Goal: Task Accomplishment & Management: Use online tool/utility

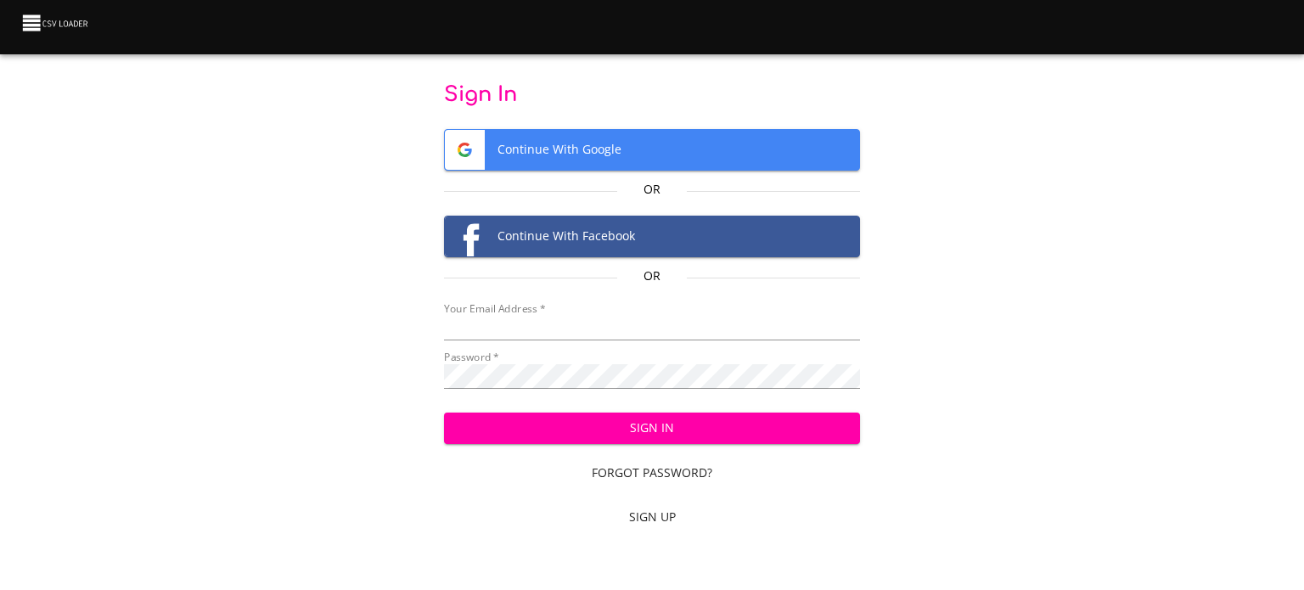
type input "ruhma.khawaja@gomotive.com"
click at [687, 411] on div "Sign In Forgot Password? Sign Up" at bounding box center [652, 466] width 417 height 134
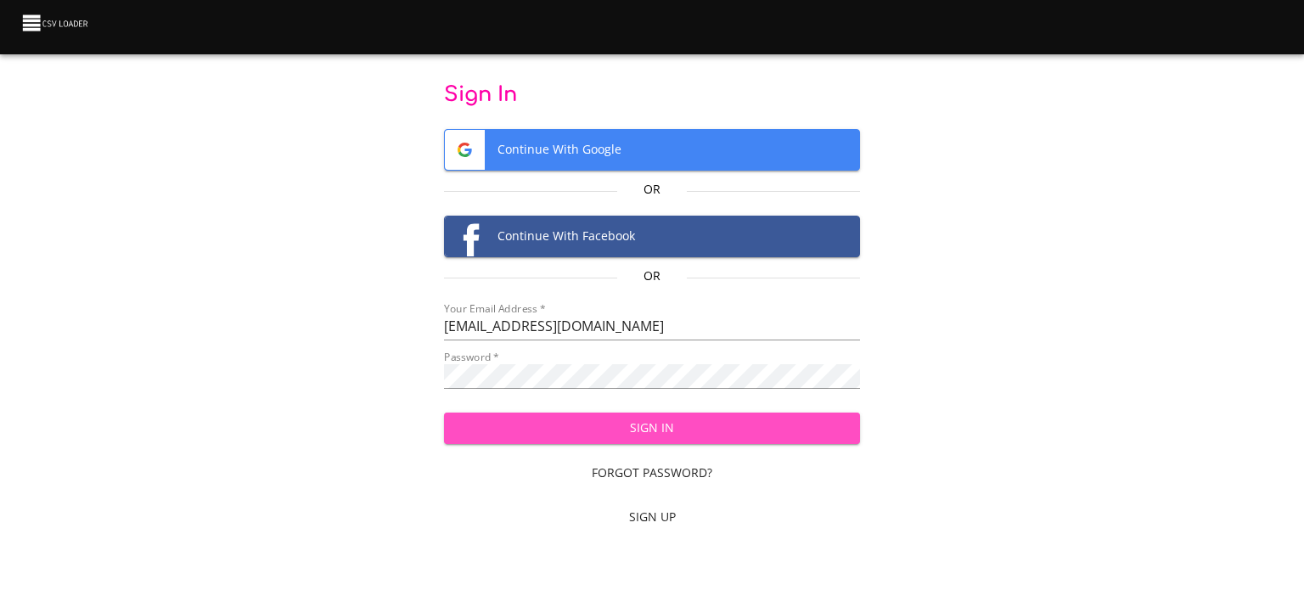
click at [684, 420] on span "Sign In" at bounding box center [653, 428] width 390 height 21
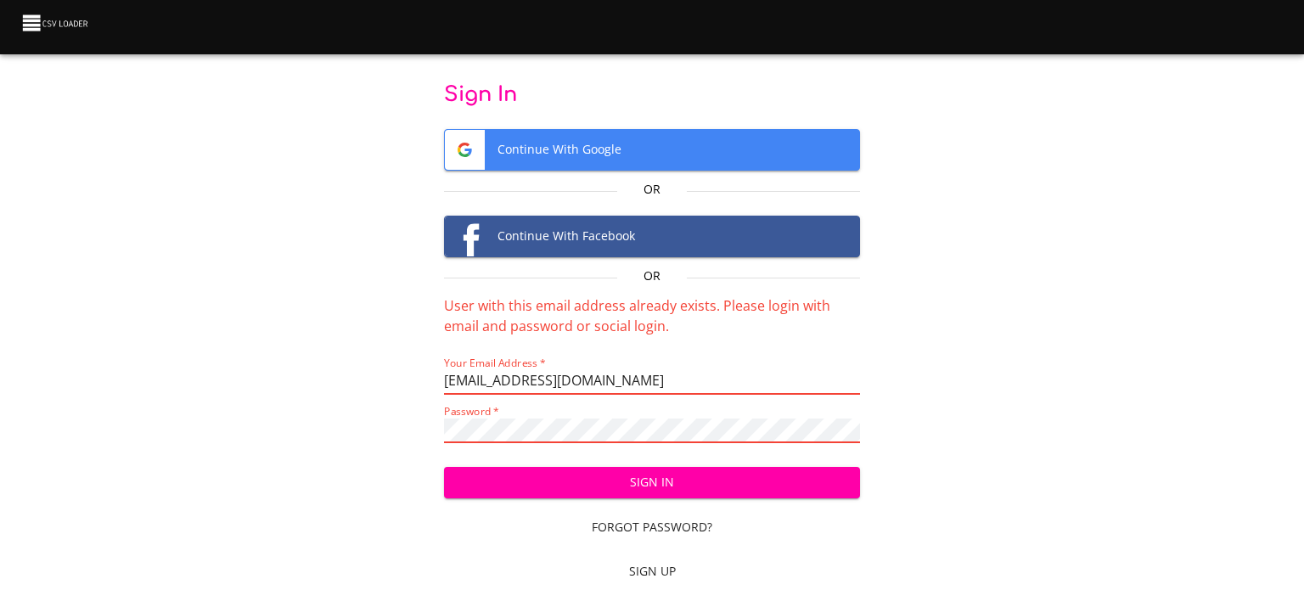
click at [659, 149] on span "Continue With Google" at bounding box center [652, 150] width 415 height 40
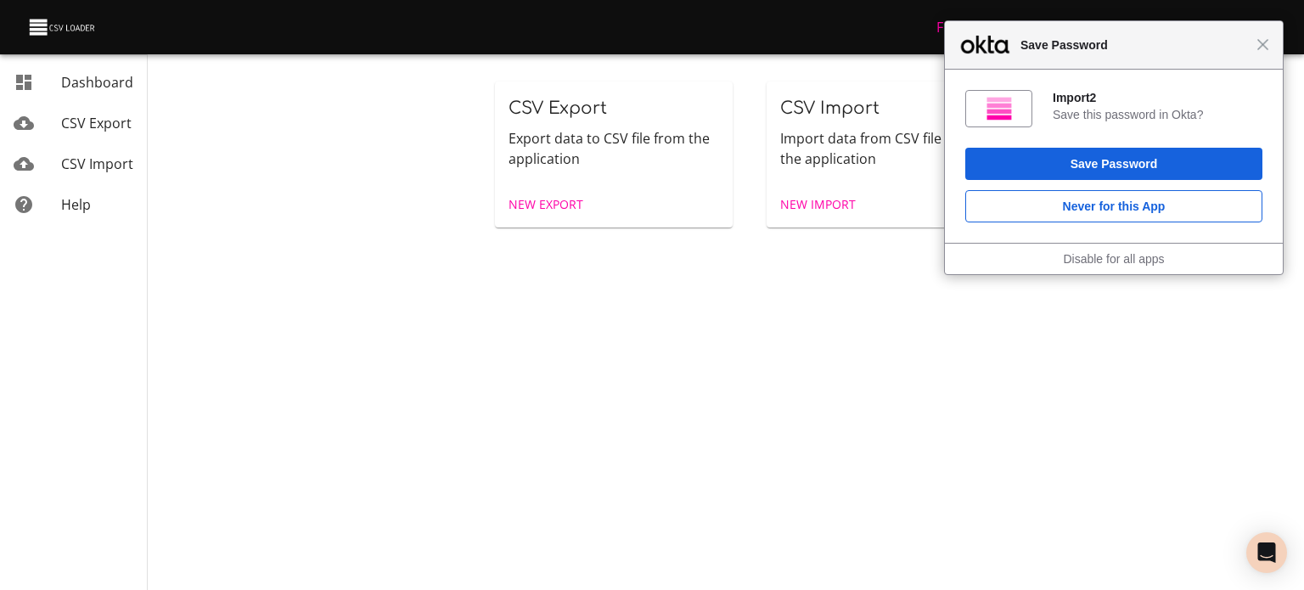
click at [560, 211] on span "New Export" at bounding box center [546, 204] width 75 height 21
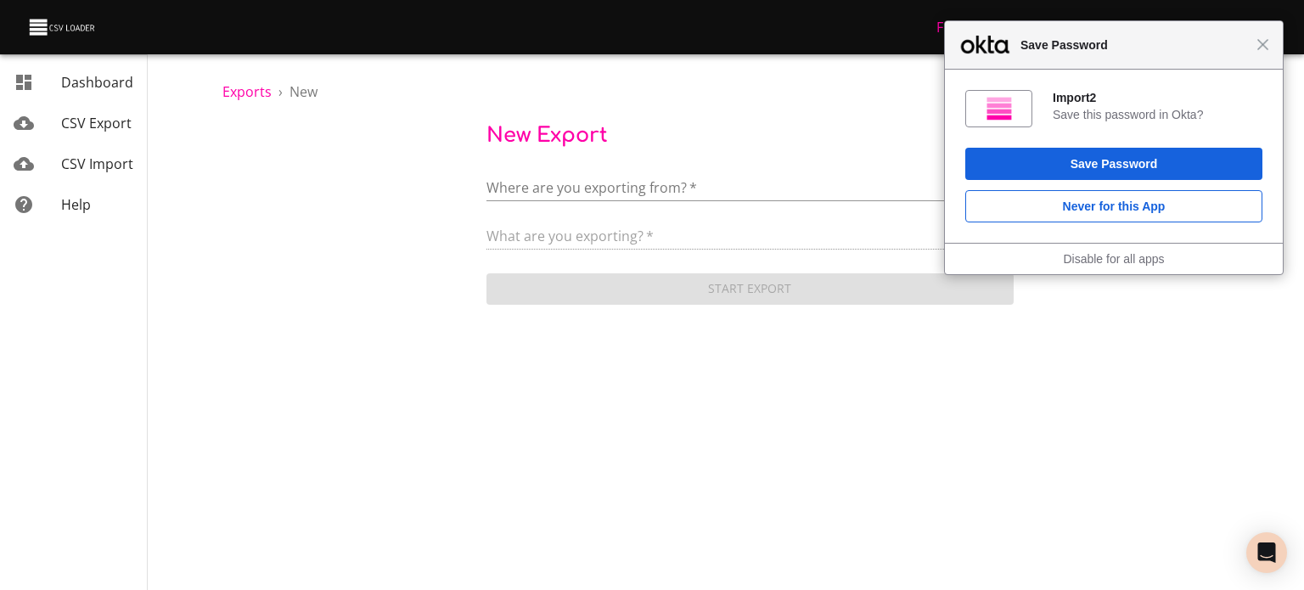
click at [577, 183] on body "Close Save Password Import2 Save this password in [GEOGRAPHIC_DATA]? Save Passw…" at bounding box center [652, 295] width 1304 height 590
click at [608, 196] on span "Add New Connection" at bounding box center [615, 189] width 134 height 19
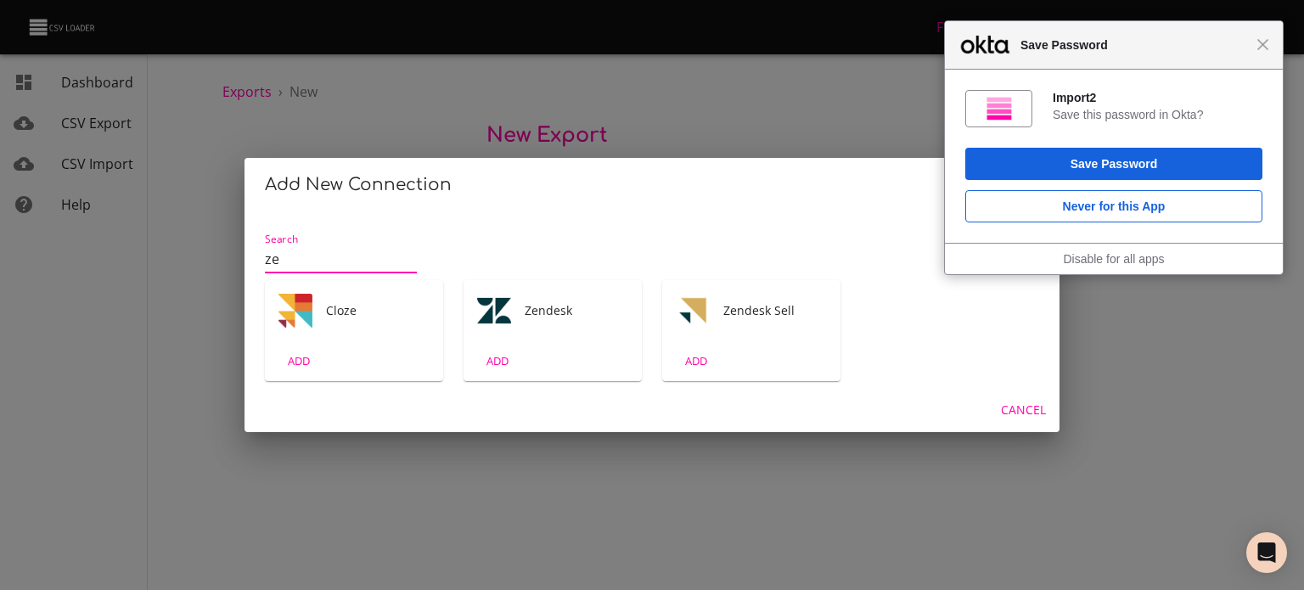
type input "ze"
click at [587, 352] on div "ADD" at bounding box center [553, 361] width 178 height 40
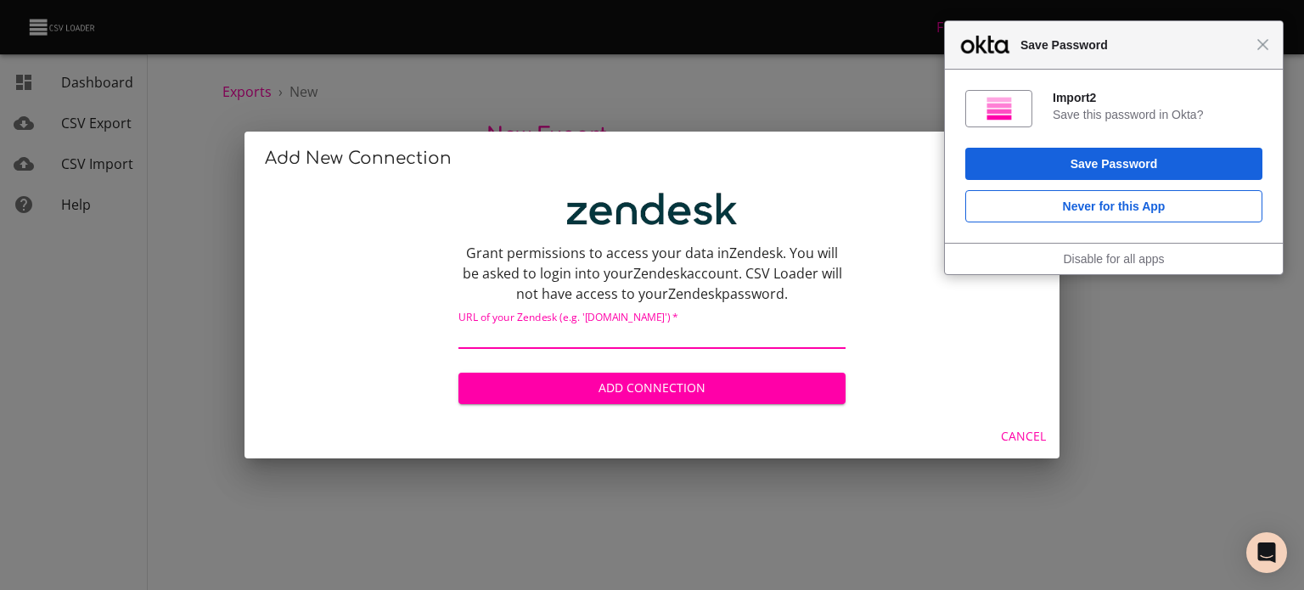
click at [631, 335] on input "text" at bounding box center [652, 336] width 387 height 25
paste input "[URL][DOMAIN_NAME]"
type input "[URL][DOMAIN_NAME]"
click at [689, 403] on button "Add Connection" at bounding box center [652, 388] width 387 height 31
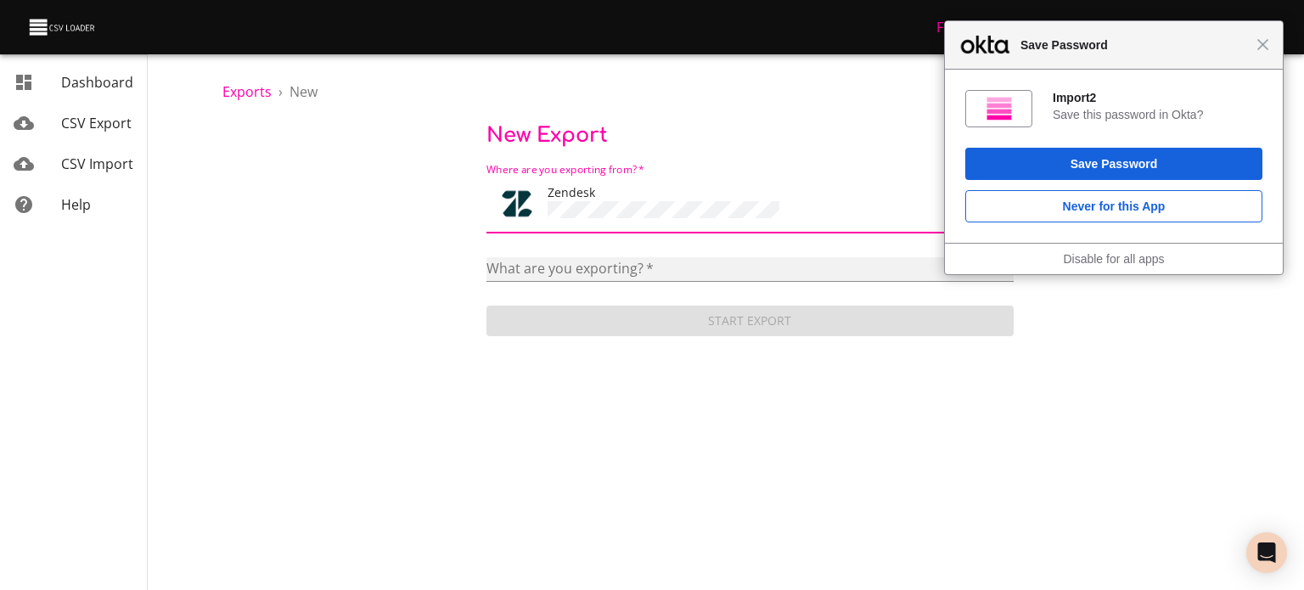
click at [651, 267] on select "Article categories Articles Brands Comments Groups Organizations Permission gro…" at bounding box center [750, 269] width 527 height 25
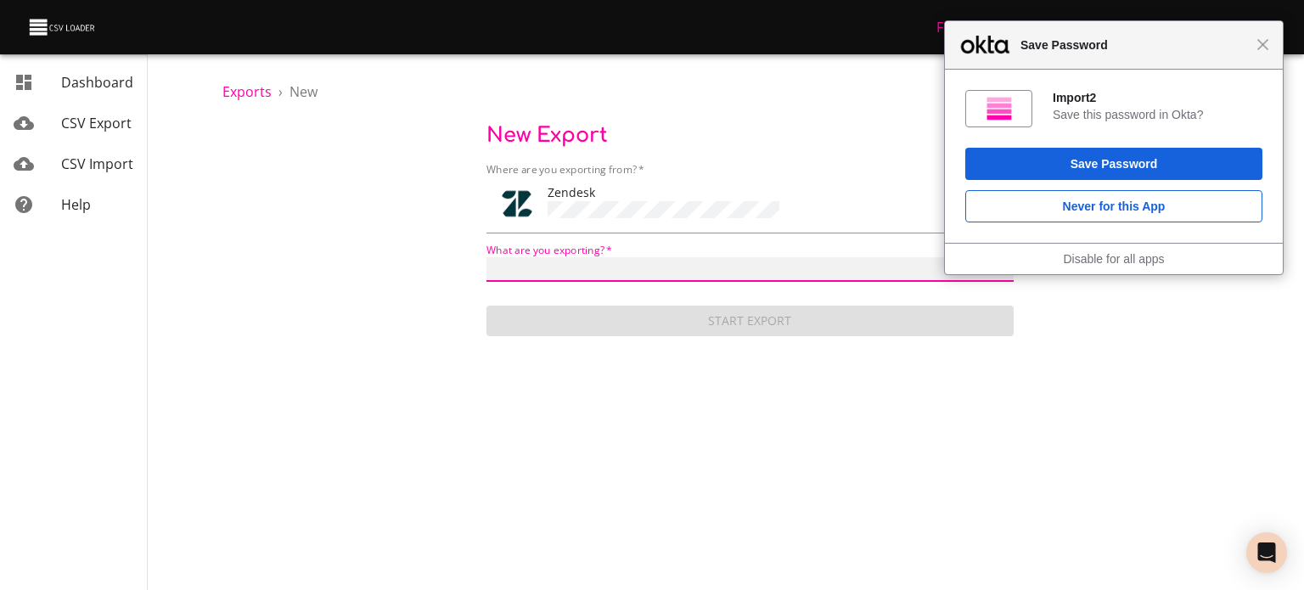
select select "articles"
click at [487, 257] on select "Article categories Articles Brands Comments Groups Organizations Permission gro…" at bounding box center [750, 269] width 527 height 25
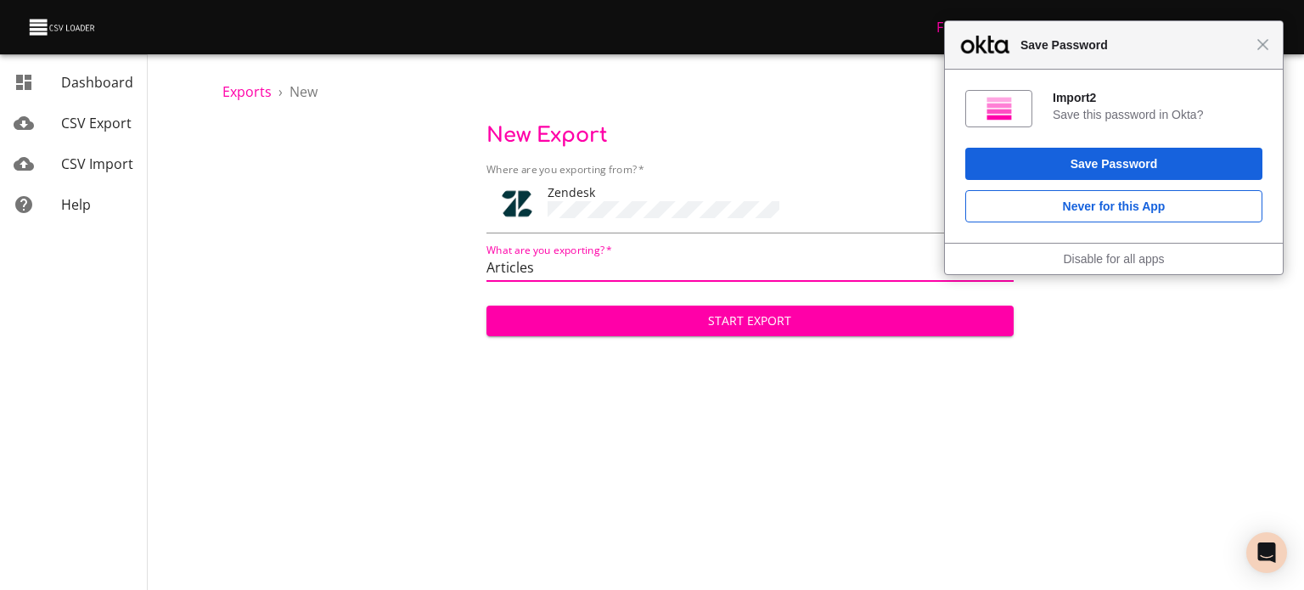
click at [718, 315] on span "Start Export" at bounding box center [750, 321] width 500 height 21
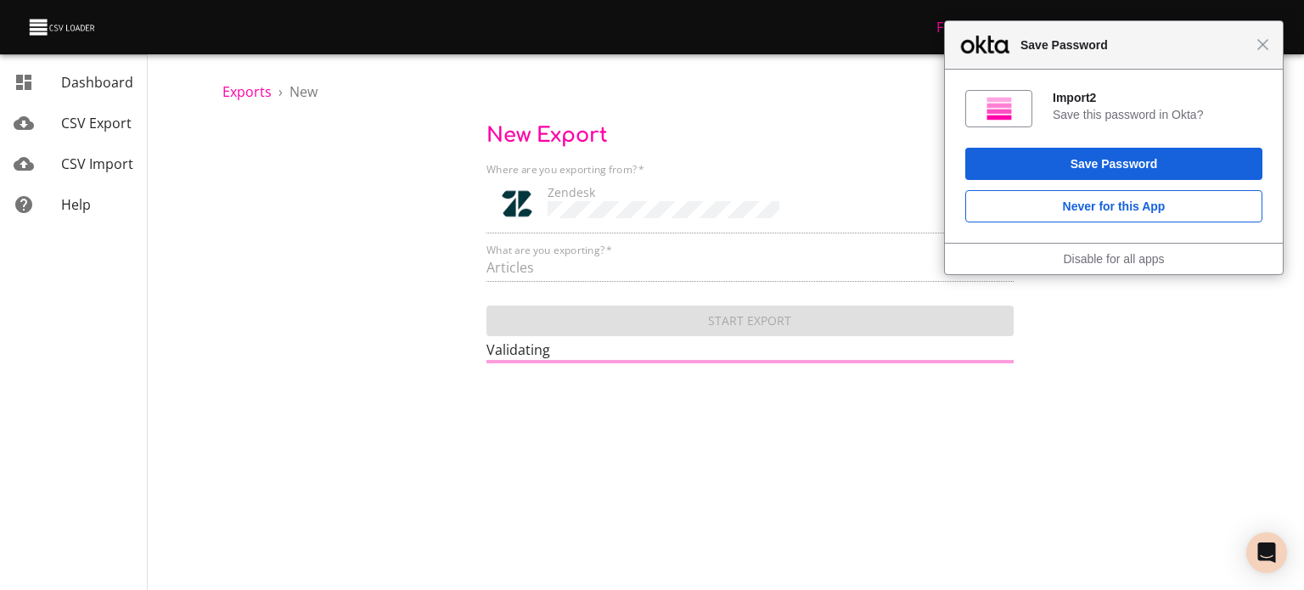
click at [1261, 58] on div "Close Save Password" at bounding box center [1114, 45] width 338 height 48
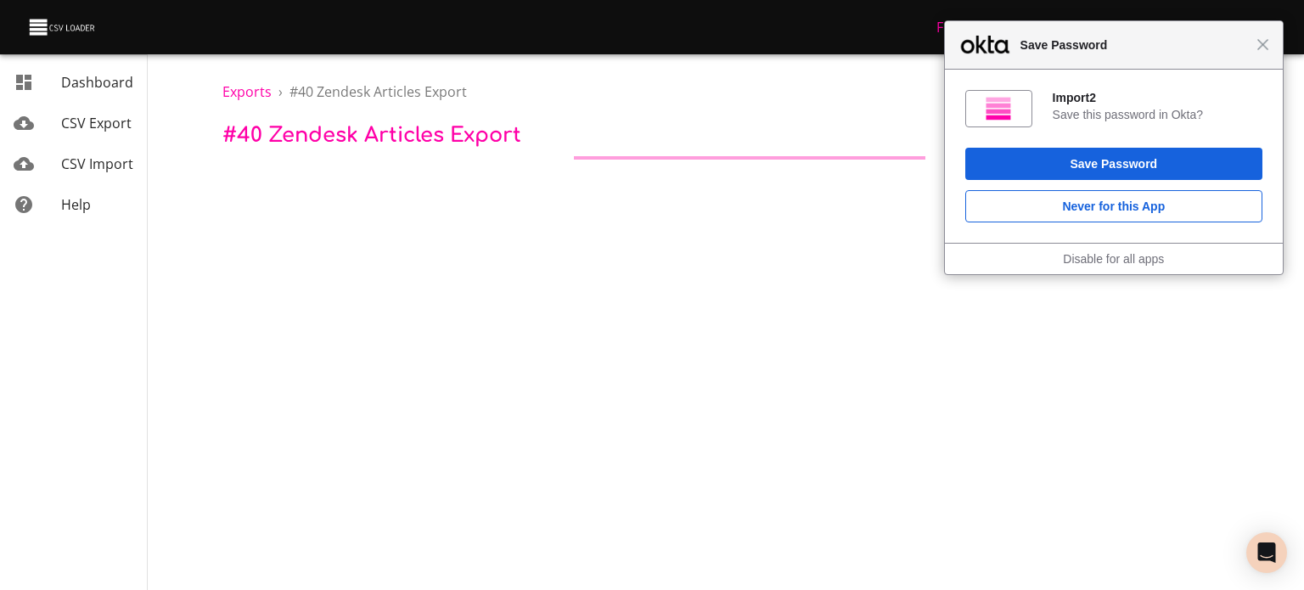
click at [1269, 45] on div "Close Save Password" at bounding box center [1114, 45] width 338 height 48
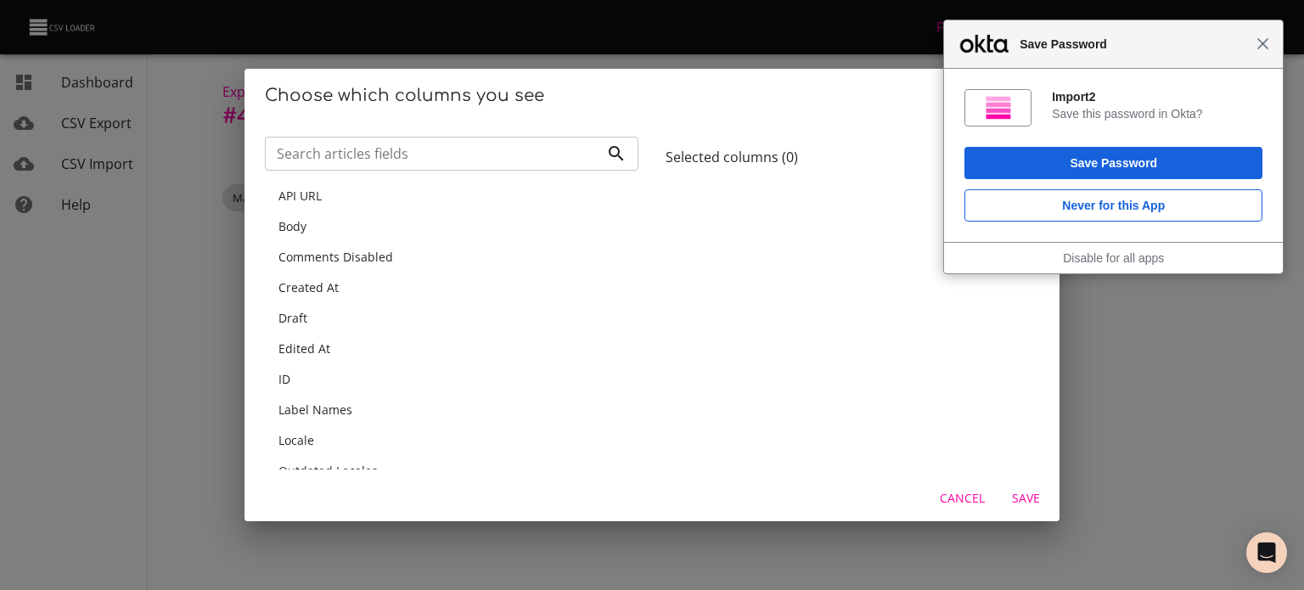
click at [1267, 48] on span "Close" at bounding box center [1263, 43] width 13 height 13
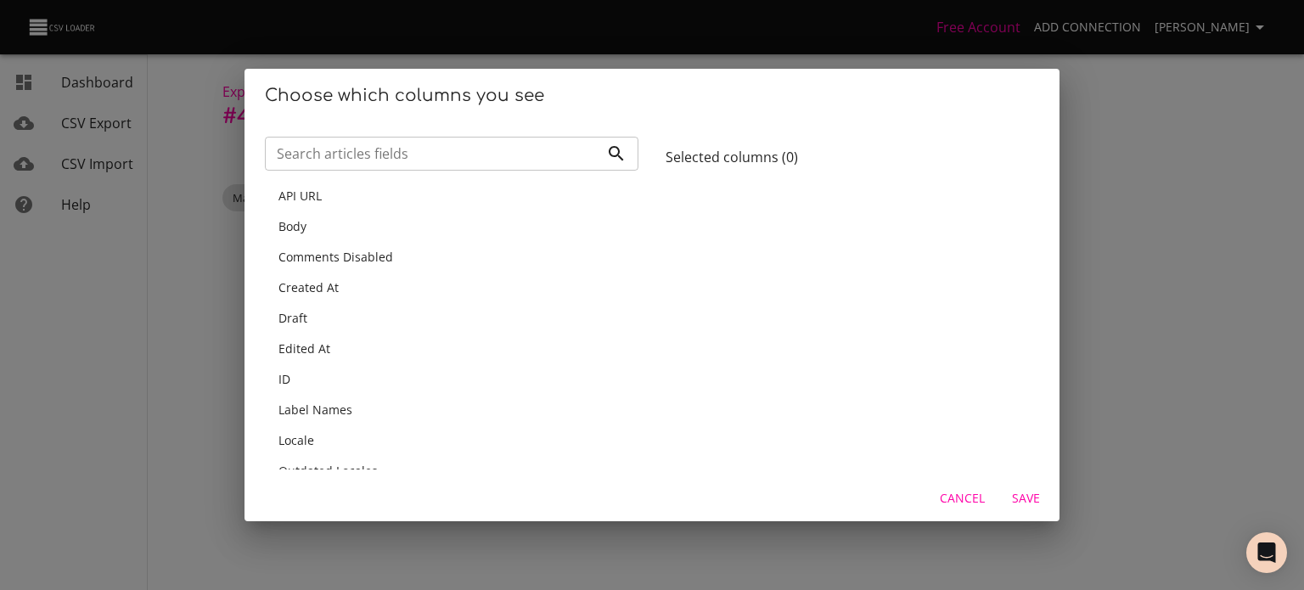
click at [461, 229] on div "Body" at bounding box center [452, 226] width 346 height 17
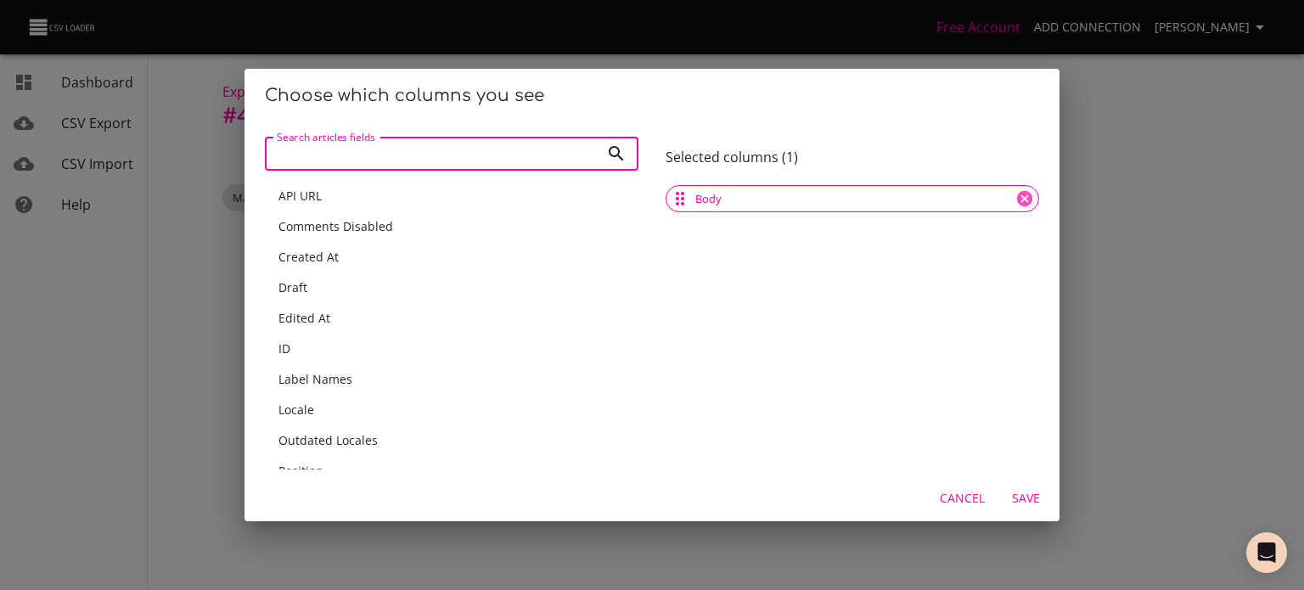
click at [408, 157] on input "Search articles fields" at bounding box center [432, 154] width 335 height 34
click at [414, 219] on div "URL" at bounding box center [452, 226] width 346 height 17
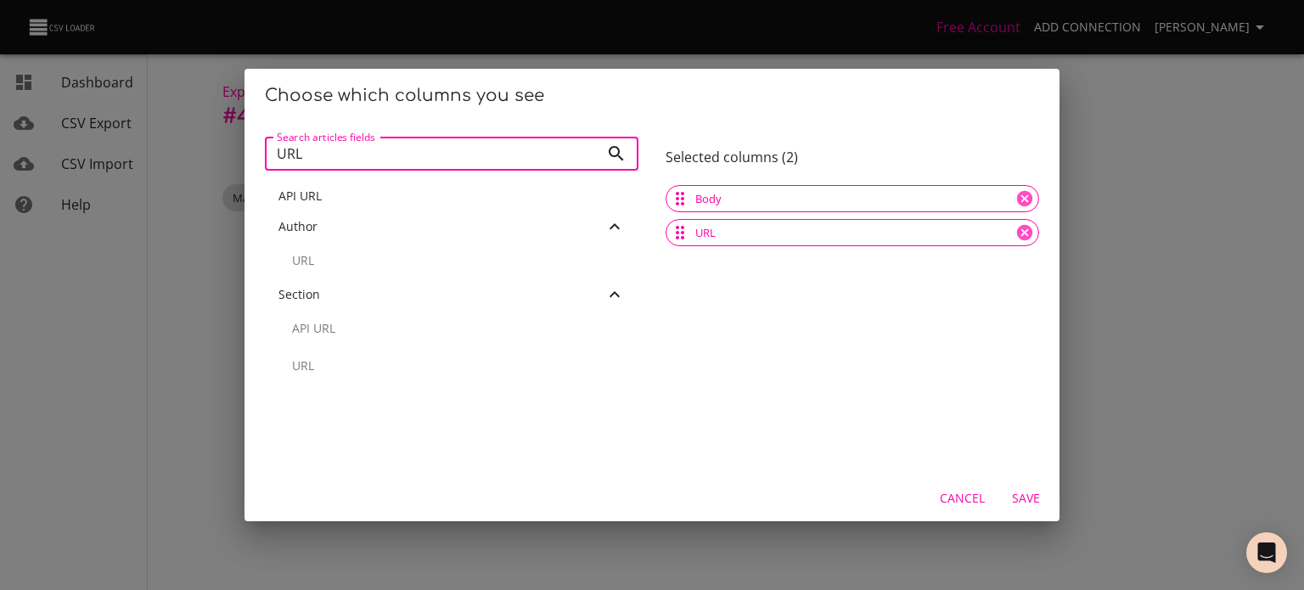
click at [397, 155] on input "URL" at bounding box center [432, 154] width 335 height 34
click at [397, 153] on input "URL" at bounding box center [432, 154] width 335 height 34
type input "TITLE"
click at [402, 203] on div "Title" at bounding box center [452, 196] width 346 height 17
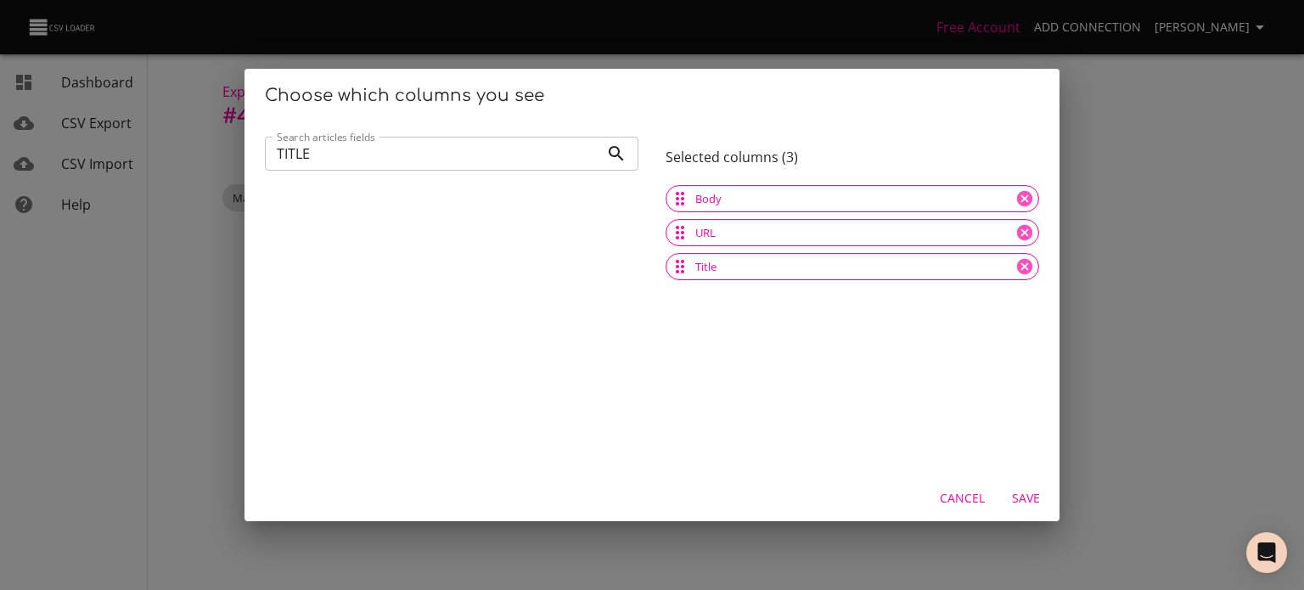
click at [176, 323] on div "Choose which columns you see Search articles fields TITLE Search articles field…" at bounding box center [652, 295] width 1304 height 590
click at [1028, 507] on span "Save" at bounding box center [1025, 498] width 41 height 21
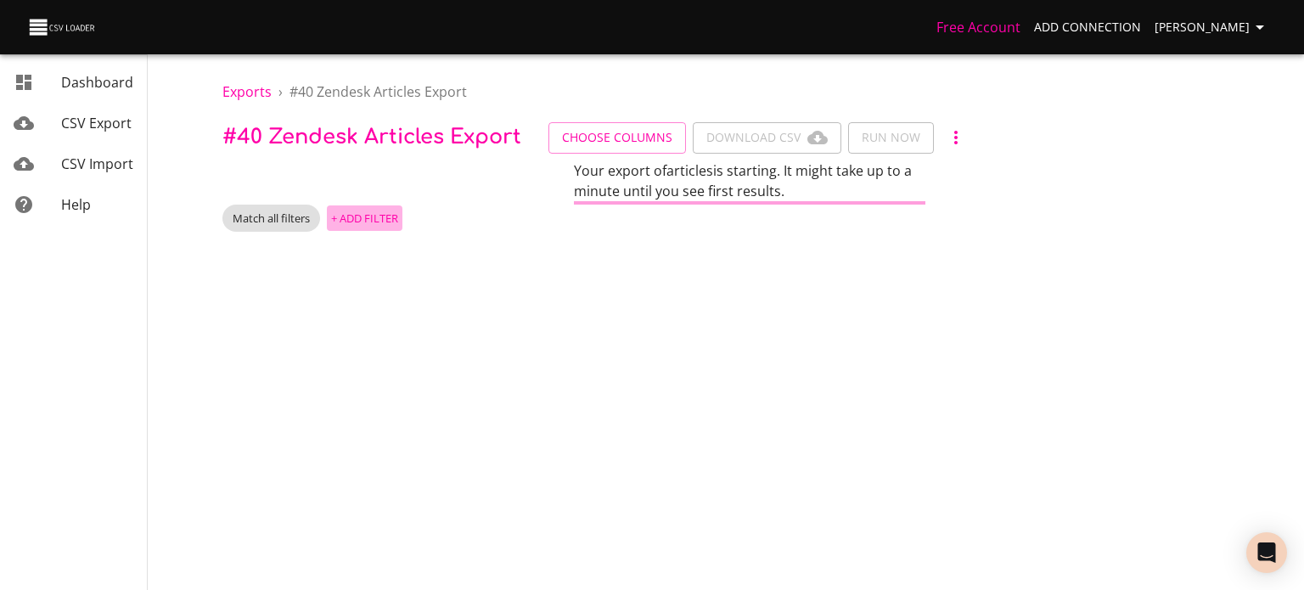
click at [391, 194] on div "Exports › # 40 Zendesk Articles Export # 40 Zendesk Articles Export Choose Colu…" at bounding box center [749, 122] width 1109 height 245
click at [382, 210] on span "+ Add Filter" at bounding box center [364, 219] width 67 height 20
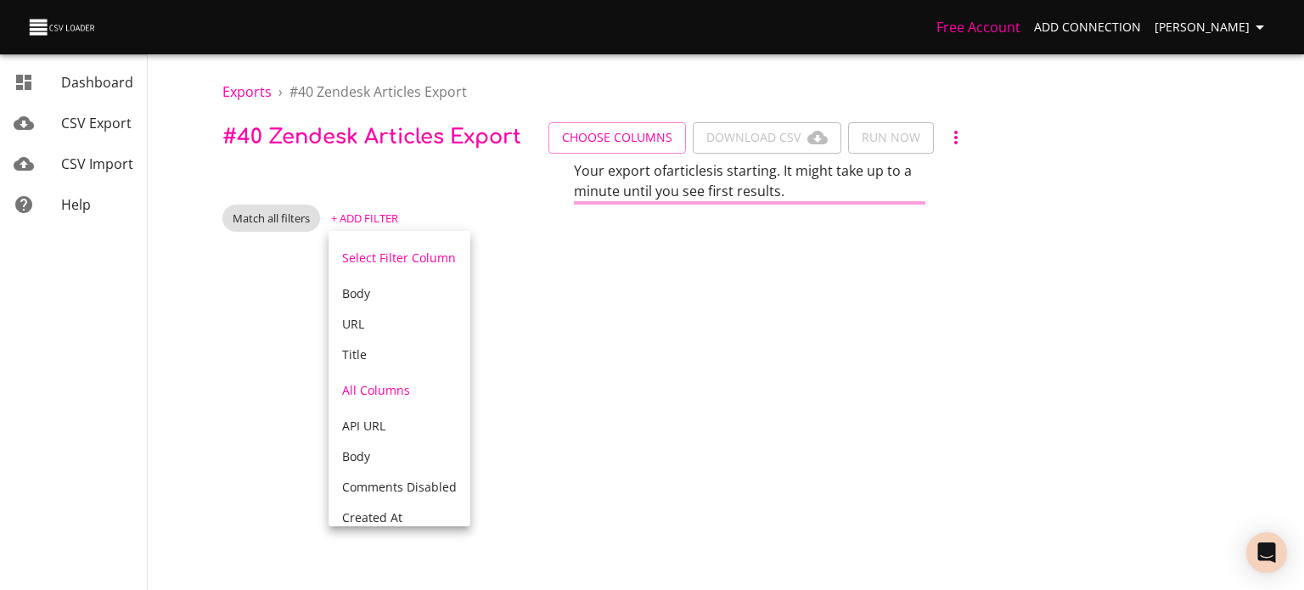
click at [371, 294] on div "Body" at bounding box center [399, 293] width 115 height 17
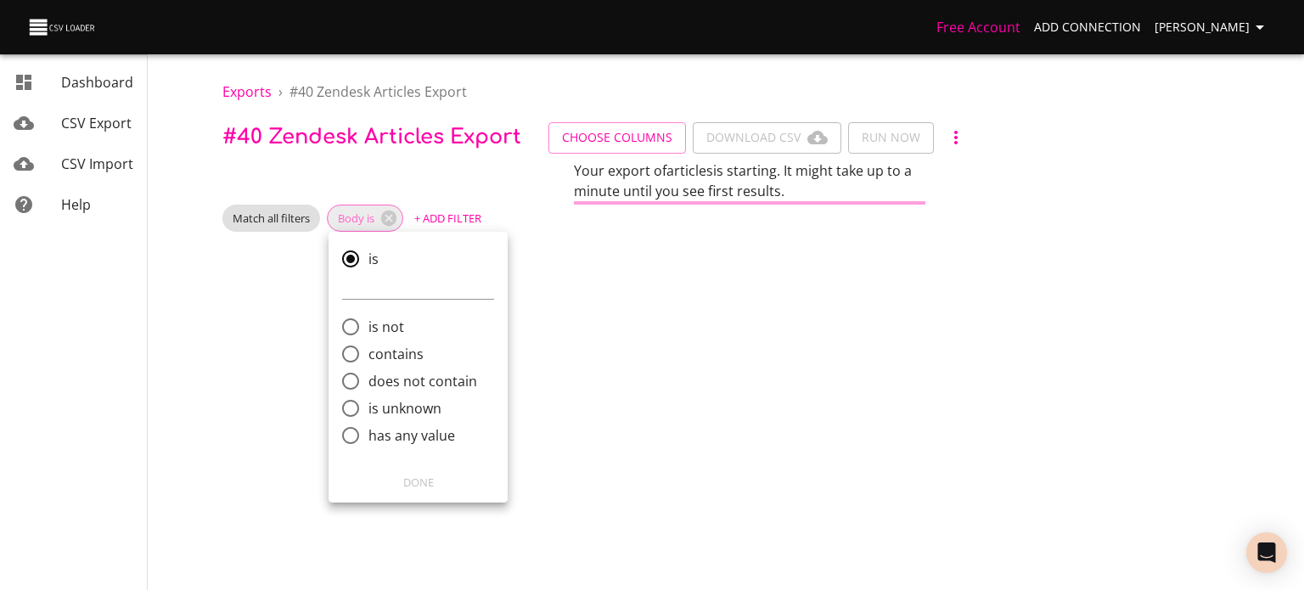
click at [408, 369] on label "does not contain" at bounding box center [407, 381] width 148 height 27
click at [369, 369] on input "does not contain" at bounding box center [351, 381] width 36 height 36
radio input "true"
click at [391, 315] on span "contains" at bounding box center [396, 313] width 55 height 20
click at [369, 315] on input "contains" at bounding box center [351, 313] width 36 height 36
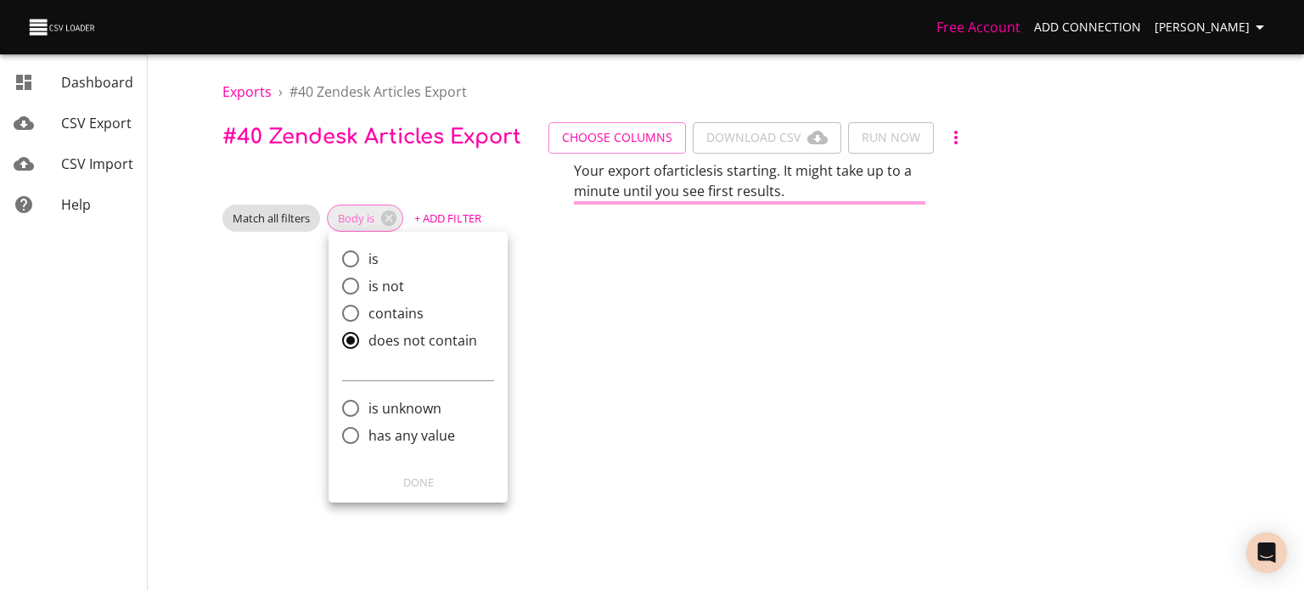
radio input "true"
click at [395, 344] on input "comparison" at bounding box center [418, 340] width 152 height 27
type input "Fleet Dashboard"
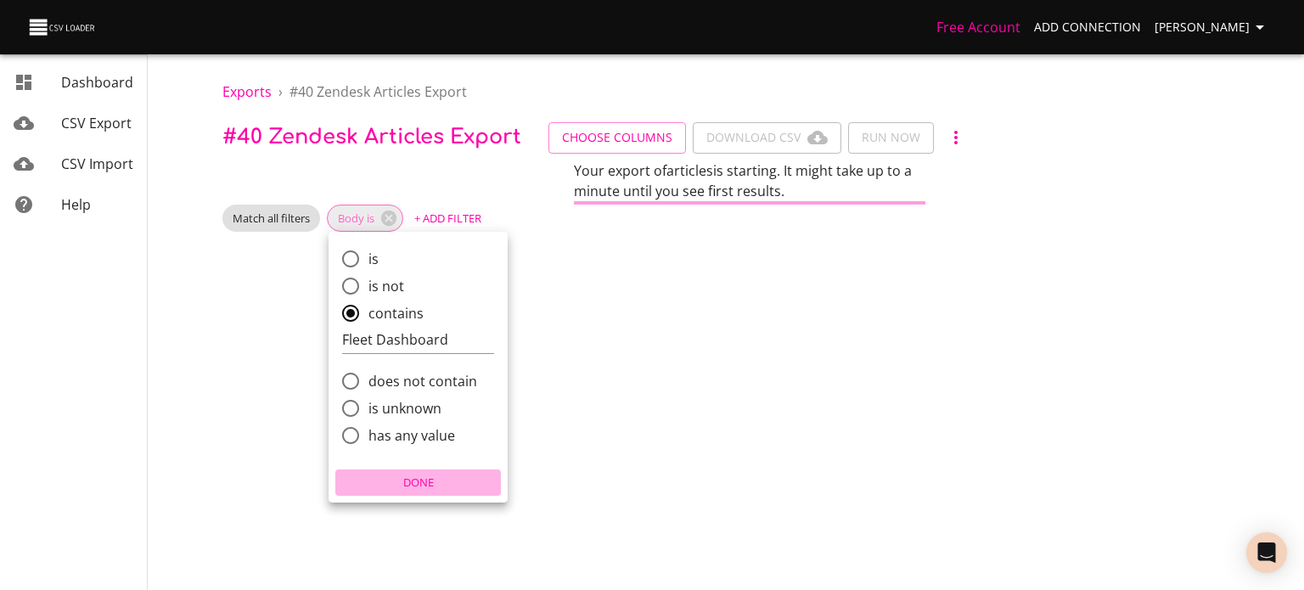
click at [425, 476] on span "Done" at bounding box center [418, 483] width 157 height 20
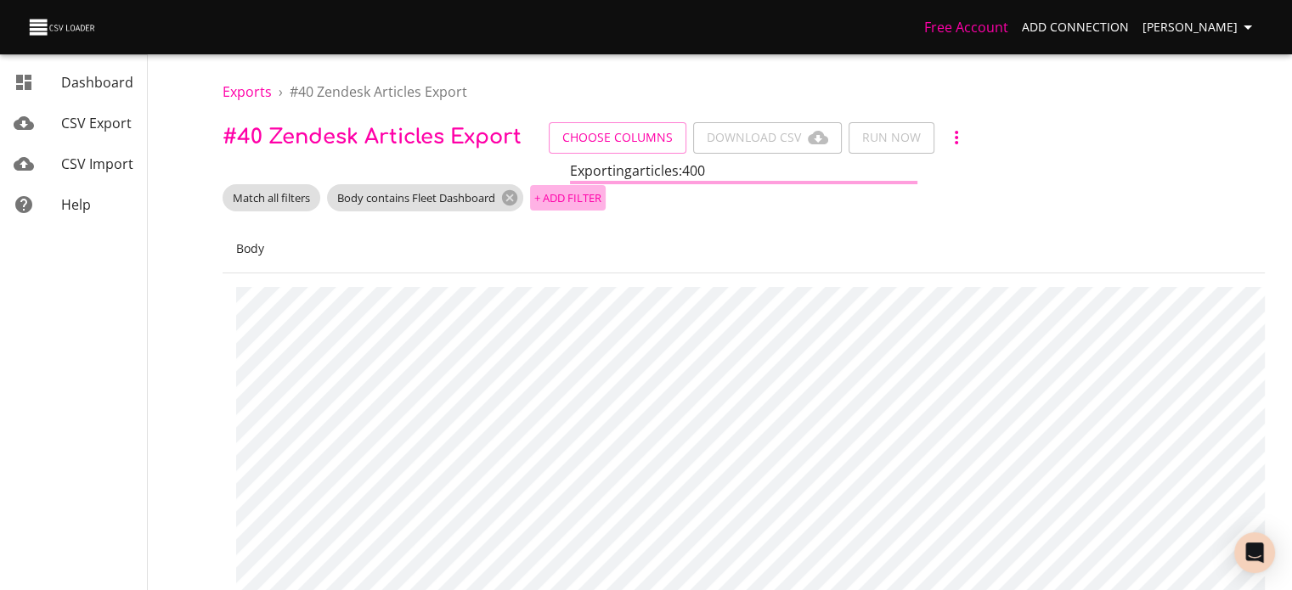
click at [570, 185] on button "+ Add Filter" at bounding box center [568, 198] width 76 height 26
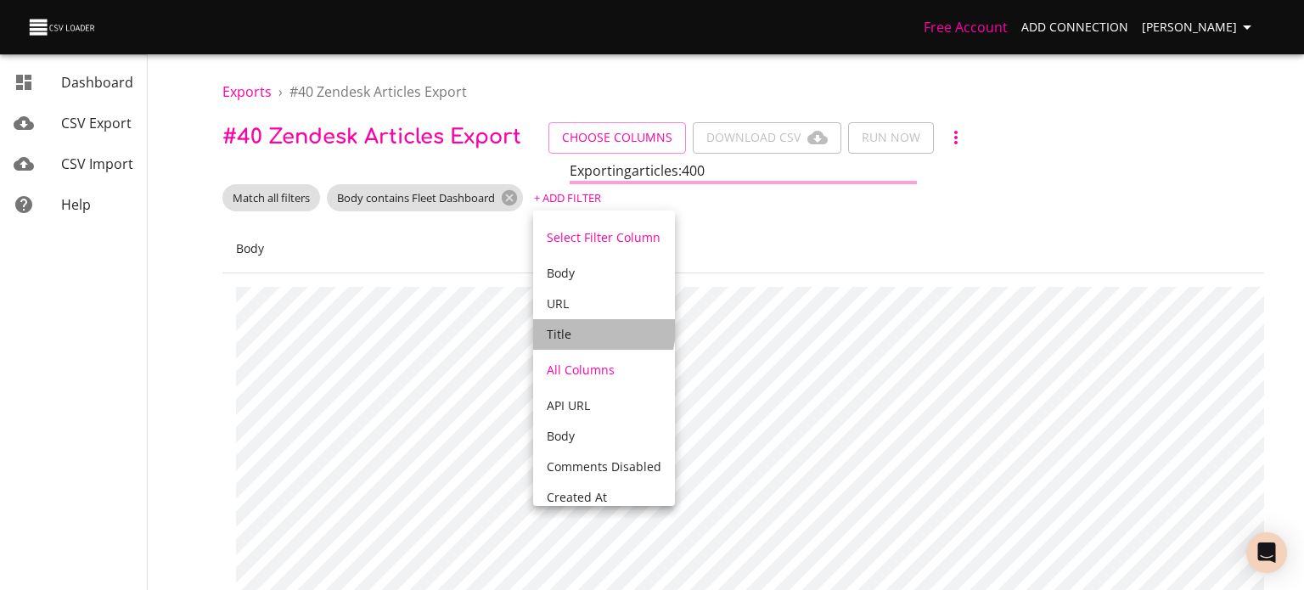
click at [588, 329] on div "Title" at bounding box center [604, 334] width 115 height 17
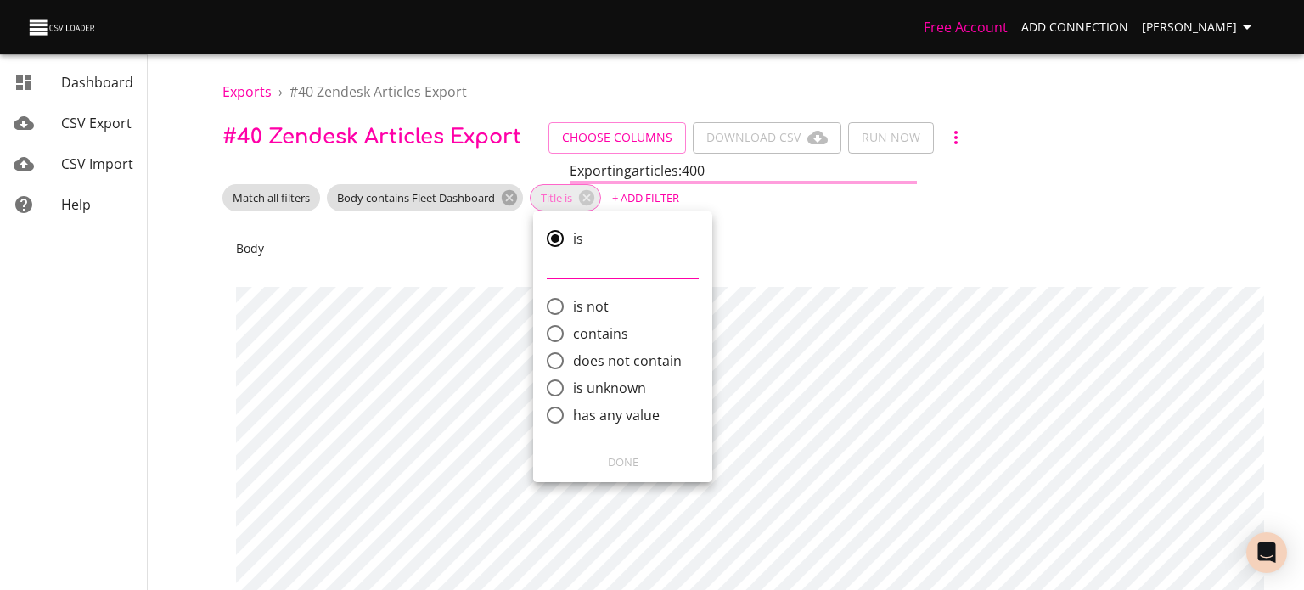
type input "d"
type input "Fleet Dashboard"
click at [591, 338] on span "contains" at bounding box center [600, 334] width 55 height 20
click at [573, 338] on input "contains" at bounding box center [555, 334] width 36 height 36
radio input "true"
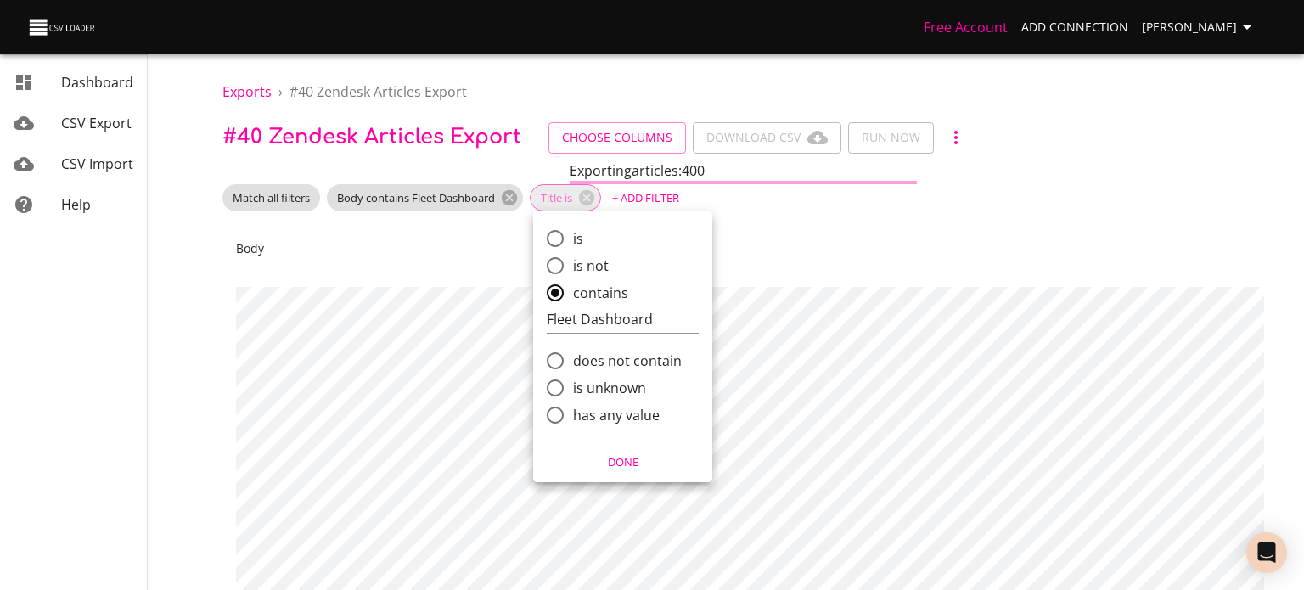
click at [639, 464] on span "Done" at bounding box center [622, 463] width 157 height 20
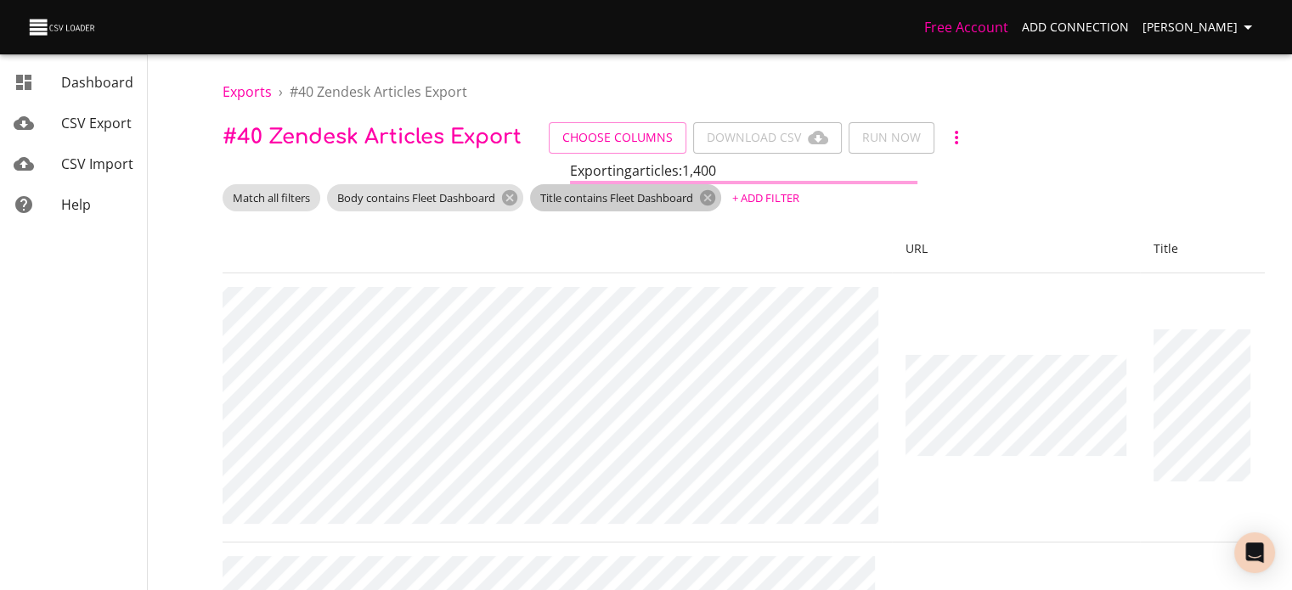
click at [710, 197] on icon at bounding box center [707, 197] width 15 height 15
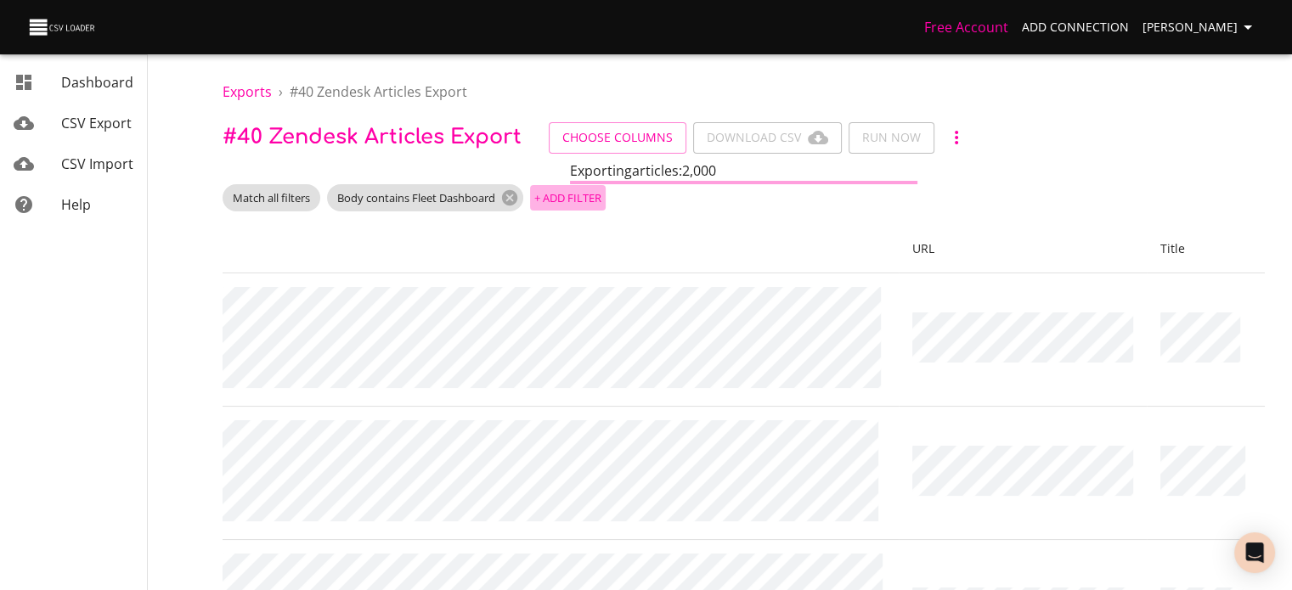
click at [598, 194] on span "+ Add Filter" at bounding box center [567, 199] width 67 height 20
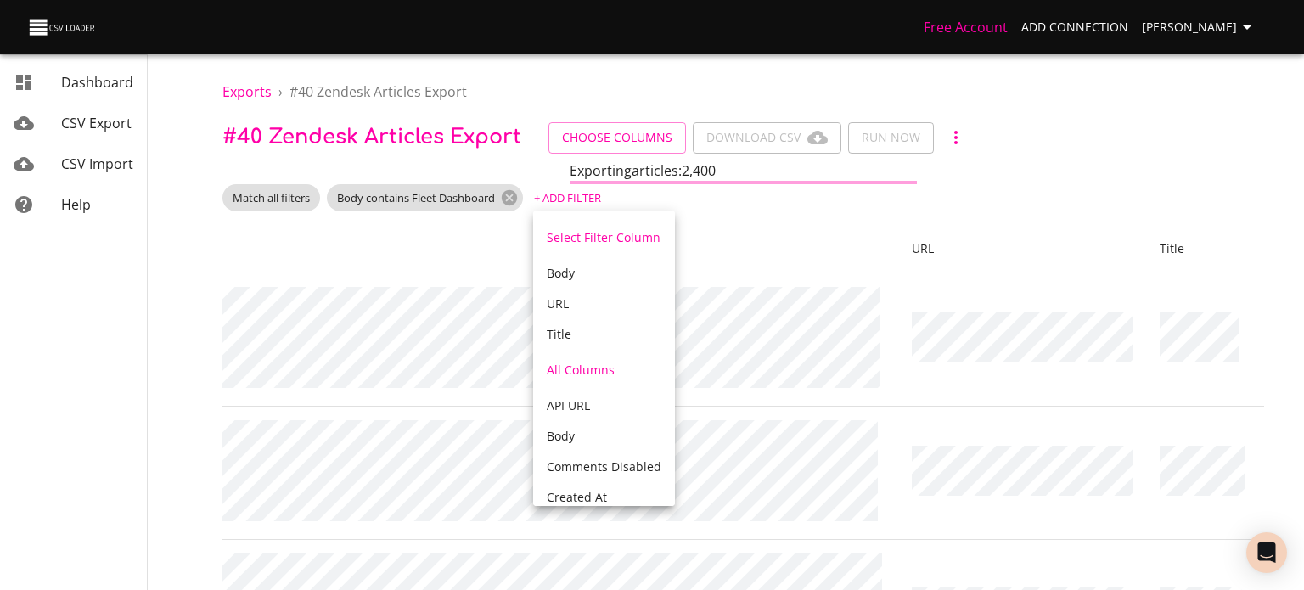
click at [619, 267] on div "Body" at bounding box center [604, 273] width 115 height 17
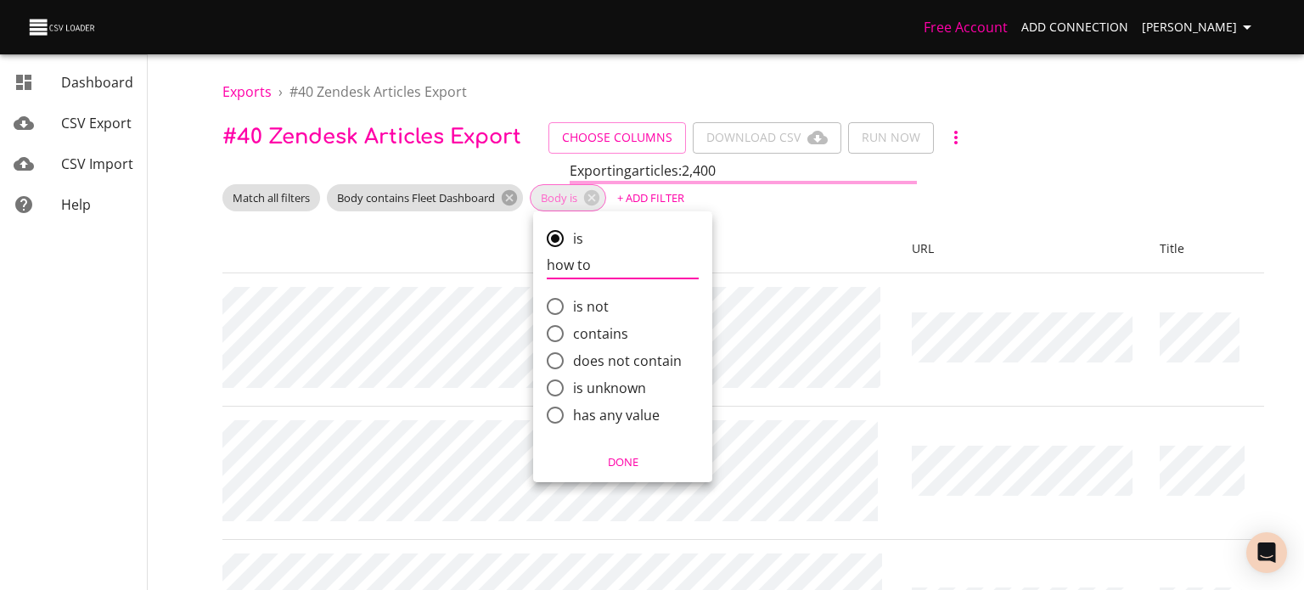
type input "how to"
click at [553, 327] on input "contains" at bounding box center [555, 334] width 36 height 36
radio input "true"
click at [592, 203] on div at bounding box center [652, 295] width 1304 height 590
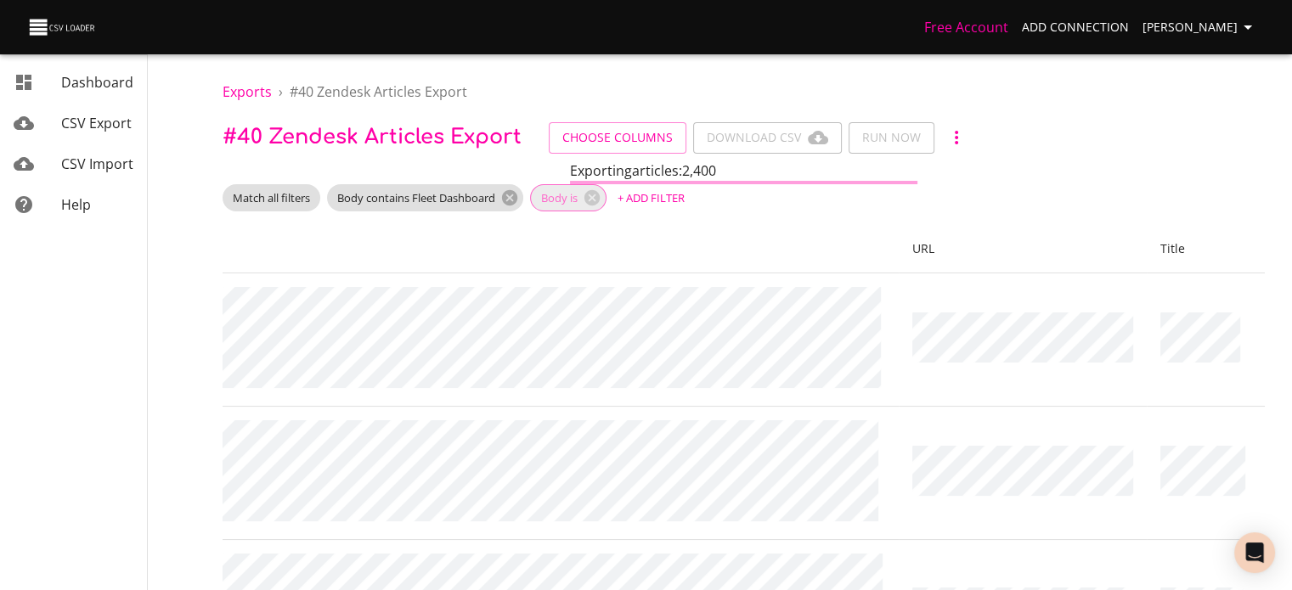
scroll to position [0, 914]
click at [597, 200] on icon at bounding box center [592, 198] width 19 height 19
click at [599, 195] on span "+ Add Filter" at bounding box center [567, 199] width 67 height 20
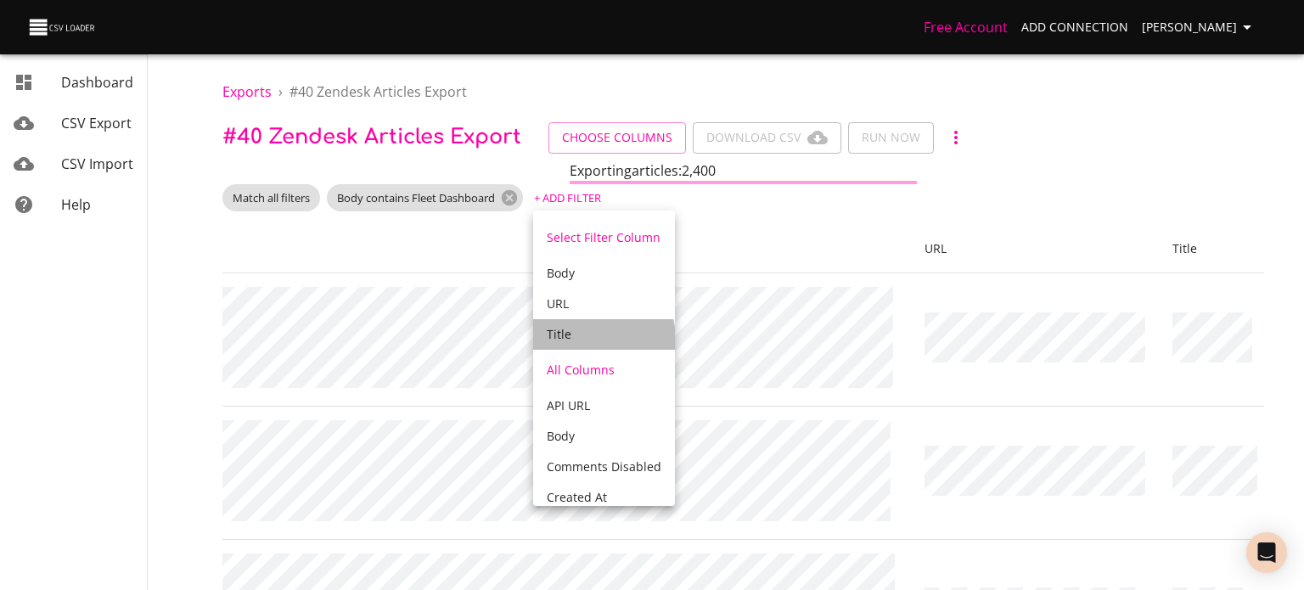
click at [592, 339] on div "Title" at bounding box center [604, 334] width 115 height 17
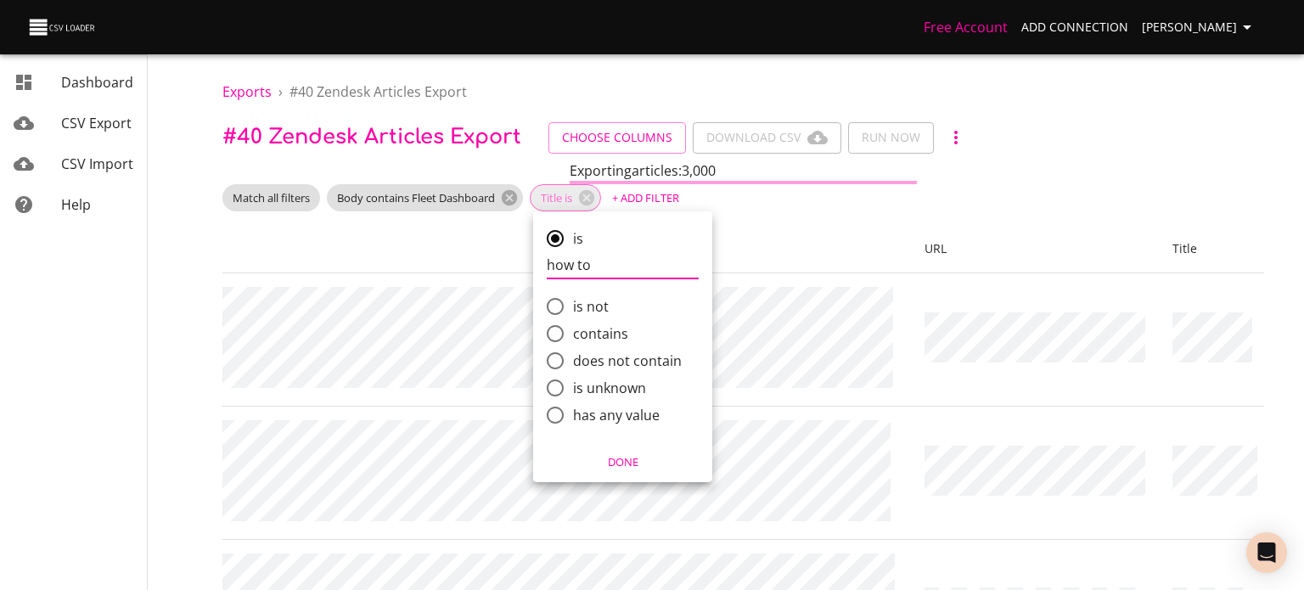
type input "how to"
click at [577, 335] on span "contains" at bounding box center [600, 334] width 55 height 20
click at [573, 335] on input "contains" at bounding box center [555, 334] width 36 height 36
radio input "true"
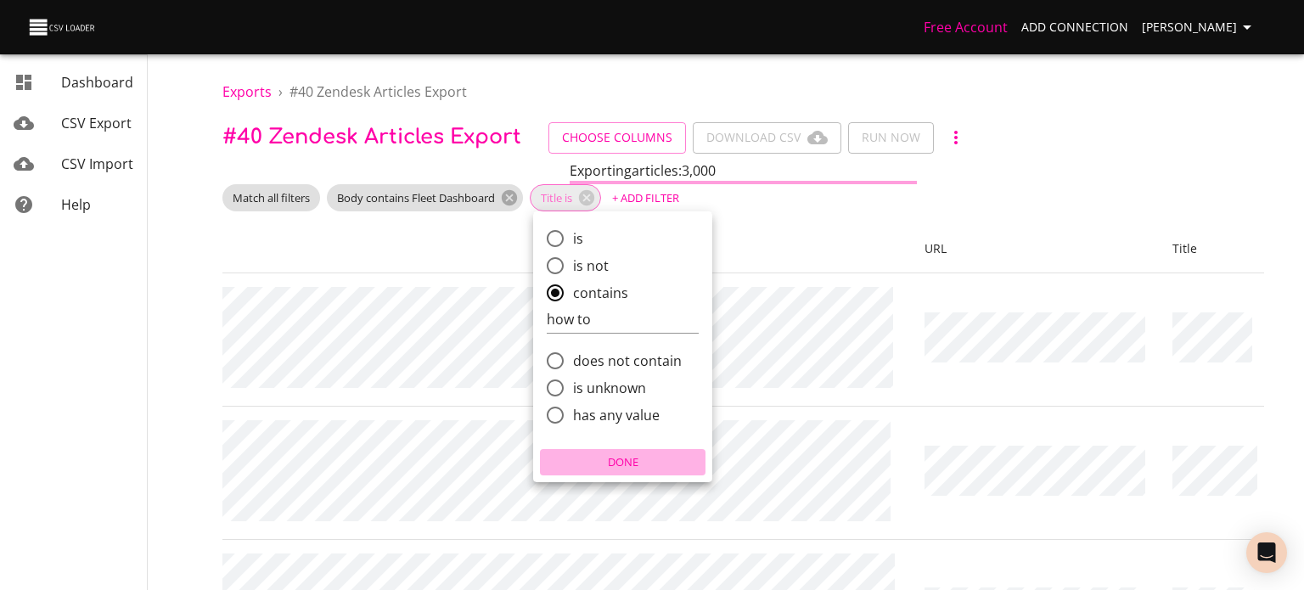
click at [628, 464] on span "Done" at bounding box center [622, 463] width 157 height 20
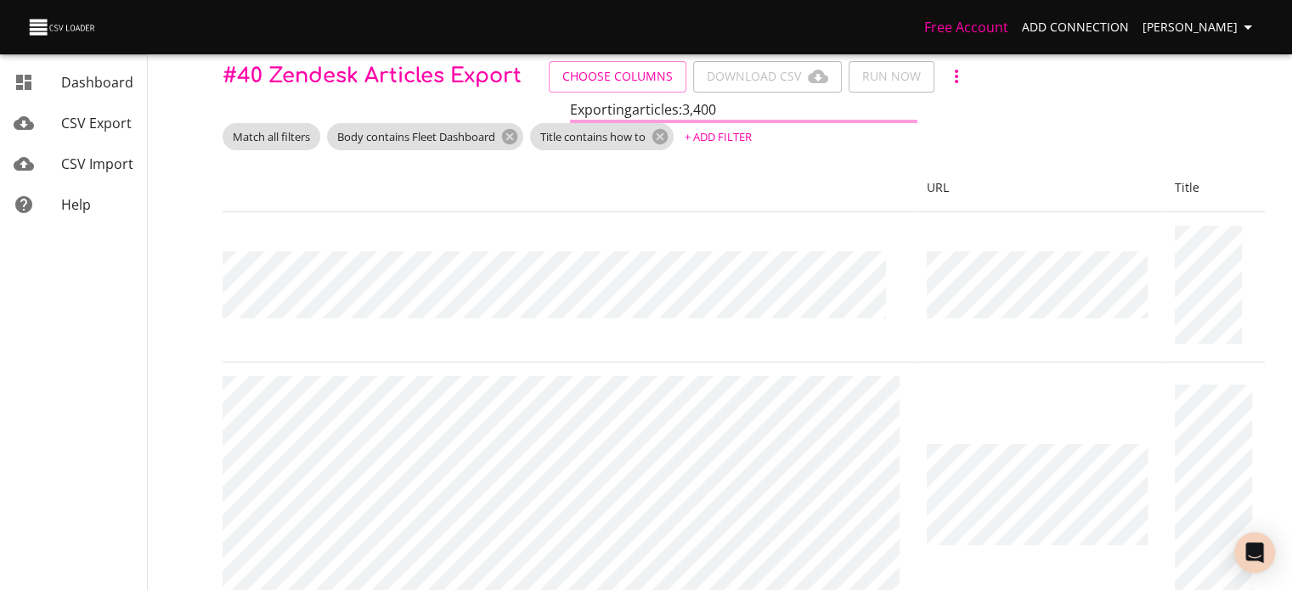
scroll to position [60, 0]
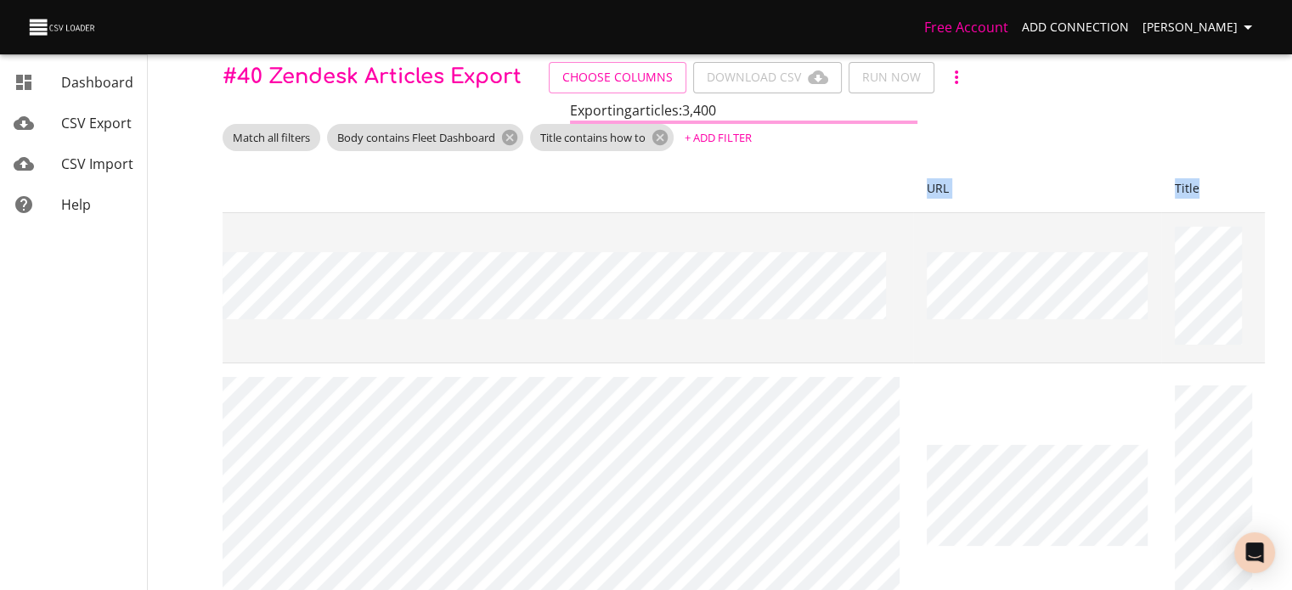
drag, startPoint x: 919, startPoint y: 230, endPoint x: 1239, endPoint y: 284, distance: 324.7
click at [1230, 277] on td at bounding box center [1213, 287] width 104 height 150
click at [1216, 325] on td at bounding box center [1213, 287] width 104 height 150
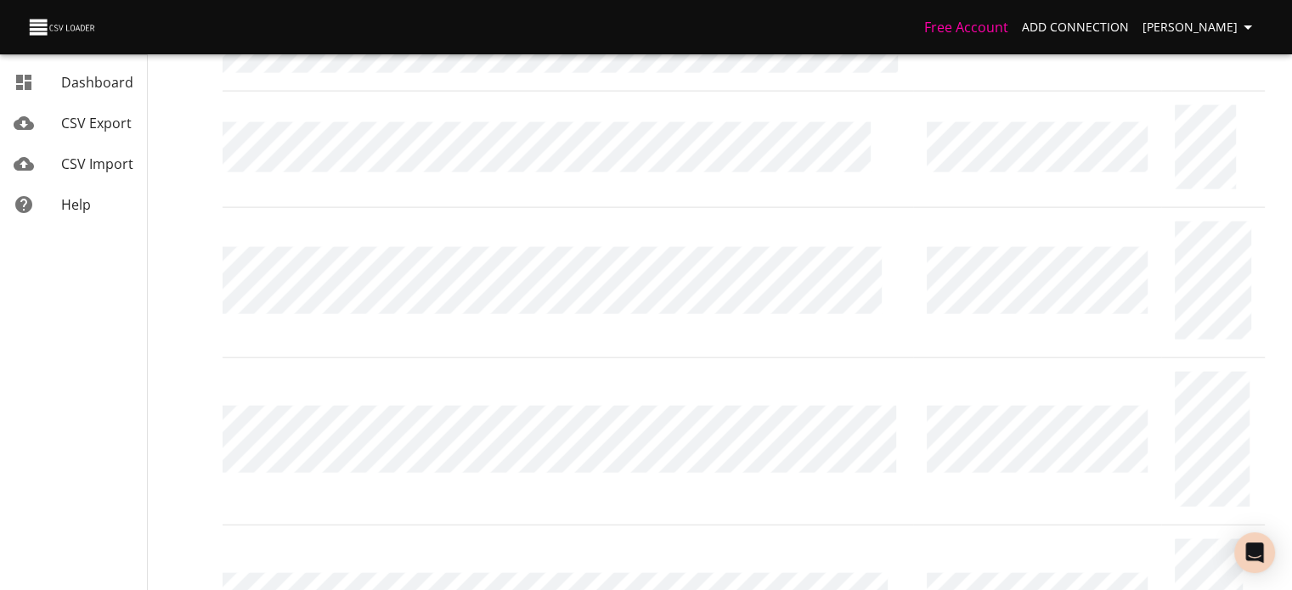
scroll to position [4480, 0]
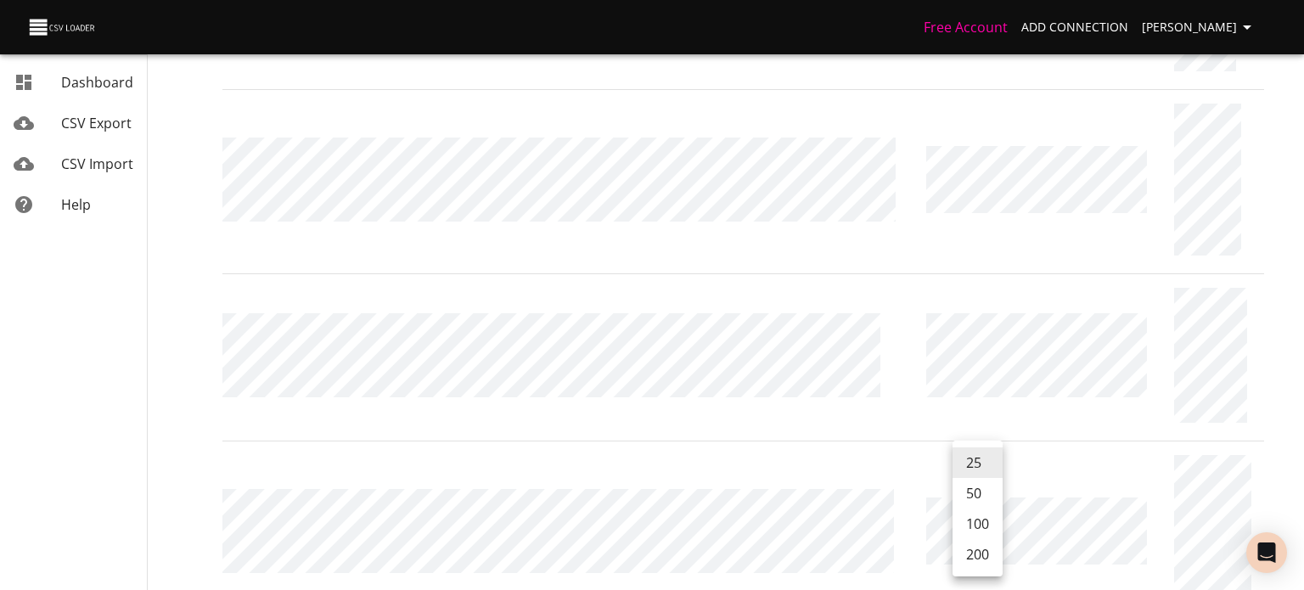
click at [984, 559] on li "200" at bounding box center [978, 554] width 50 height 31
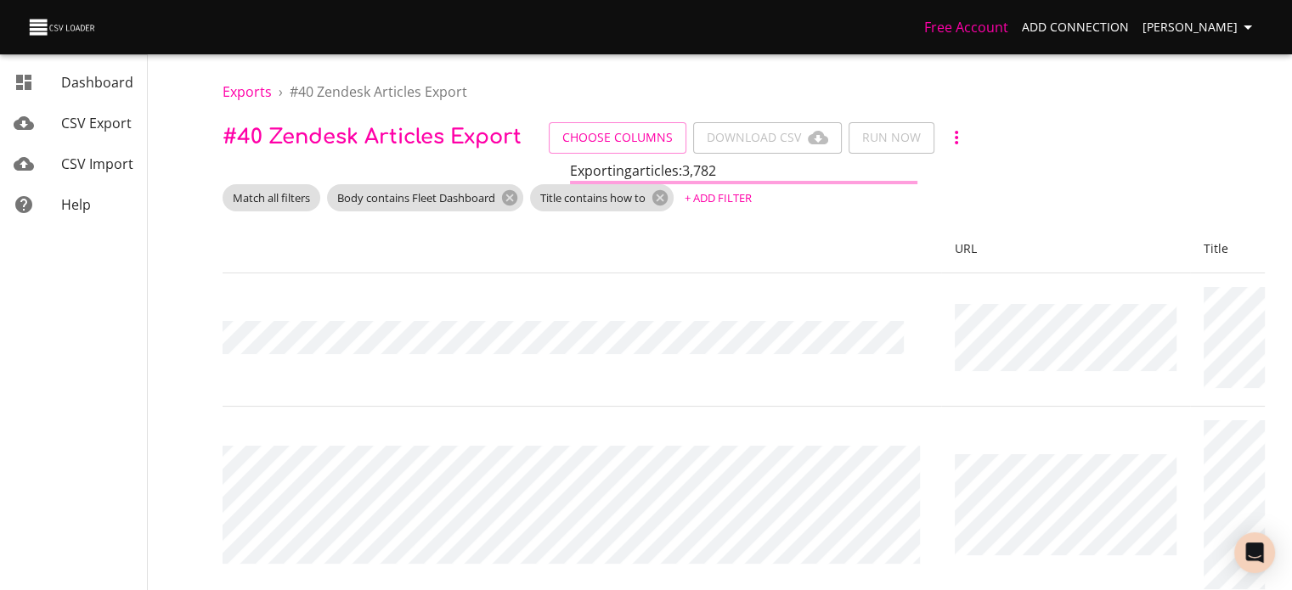
scroll to position [0, 2505]
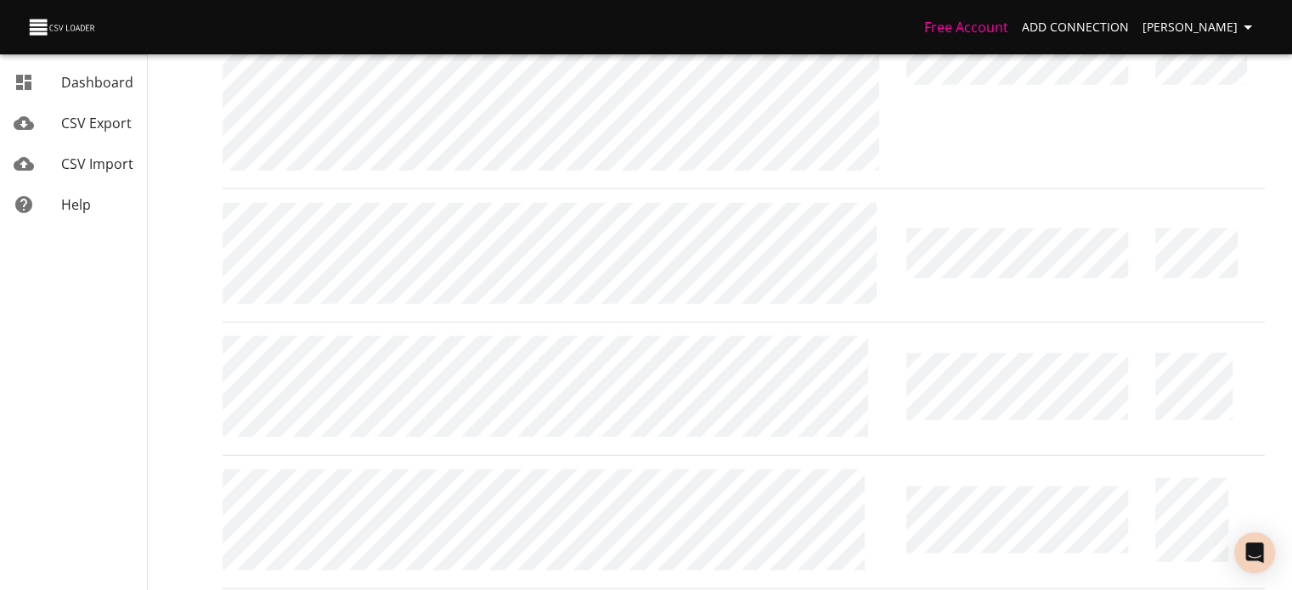
scroll to position [30253, 0]
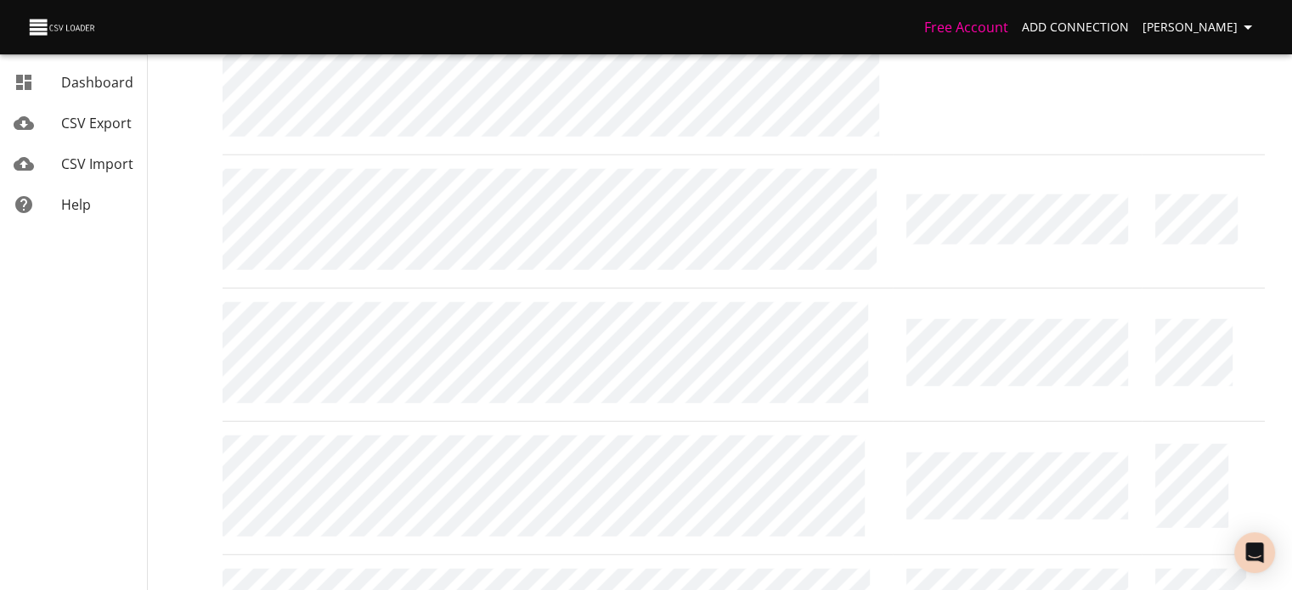
drag, startPoint x: 907, startPoint y: 244, endPoint x: 1230, endPoint y: 489, distance: 405.4
copy table "URL Title"
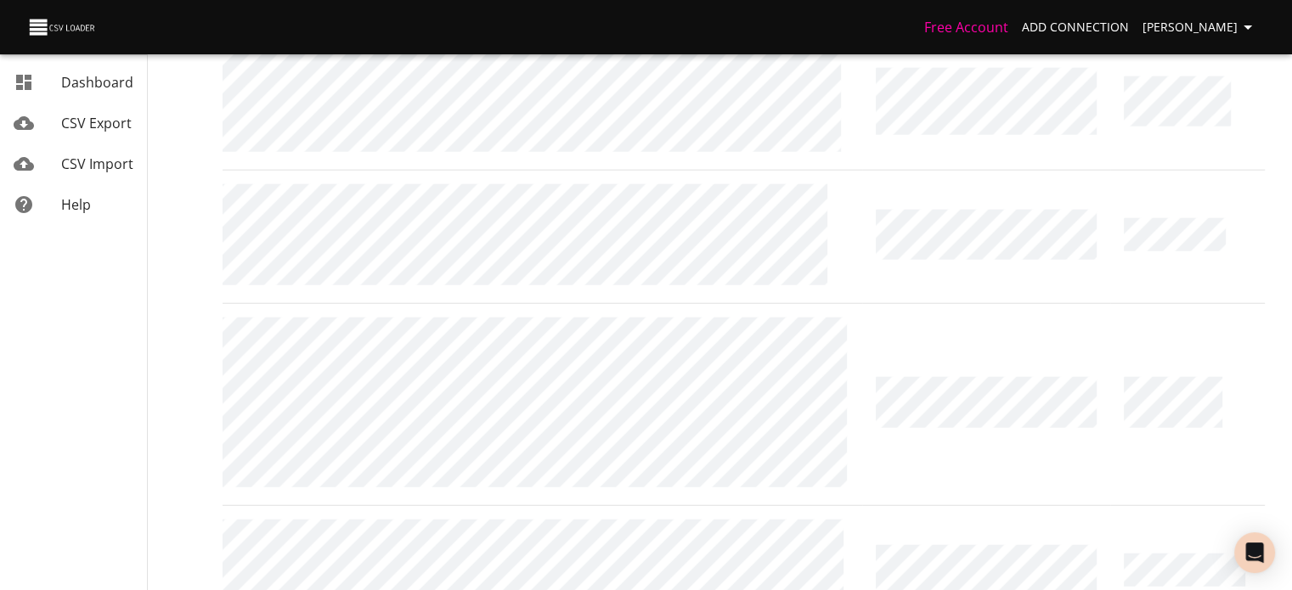
scroll to position [0, 0]
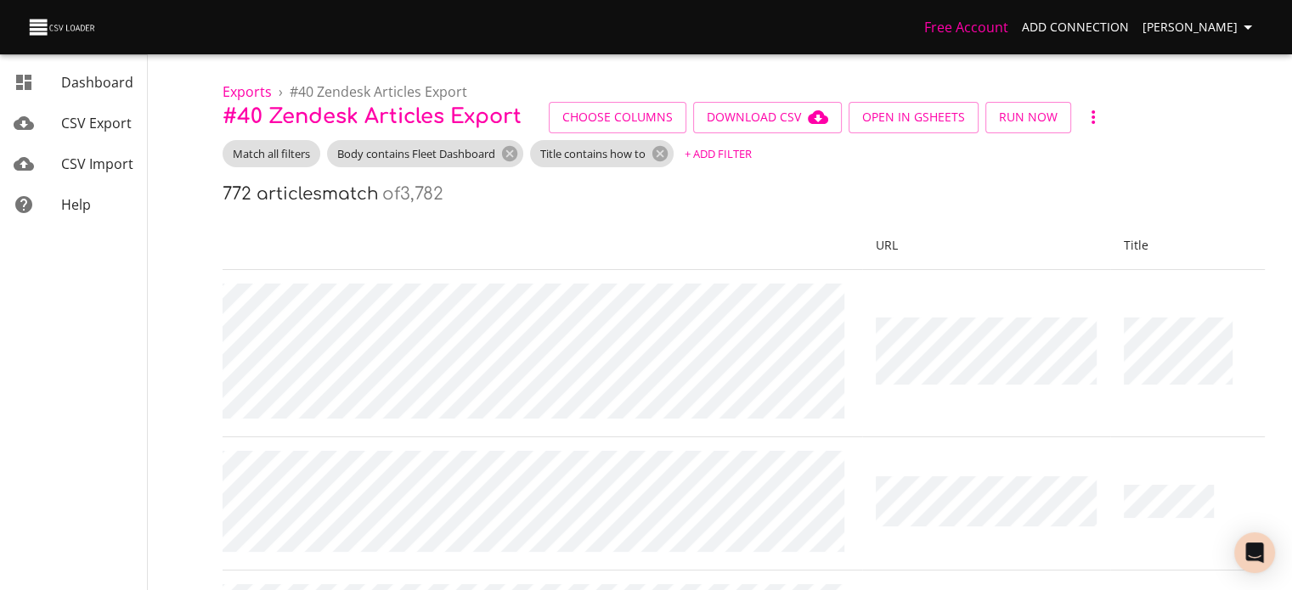
drag, startPoint x: 1019, startPoint y: 198, endPoint x: 951, endPoint y: 223, distance: 72.5
click at [1016, 200] on div "772 articles match of 3,782" at bounding box center [743, 194] width 1042 height 27
drag, startPoint x: 870, startPoint y: 273, endPoint x: 1027, endPoint y: 176, distance: 185.0
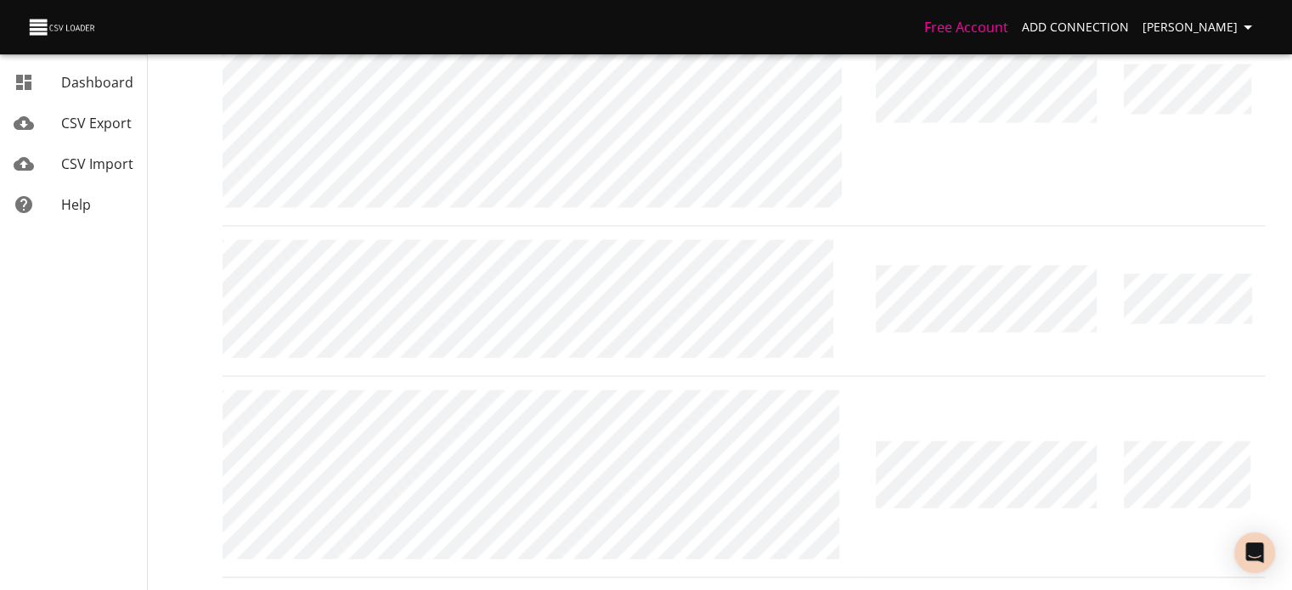
scroll to position [41978, 0]
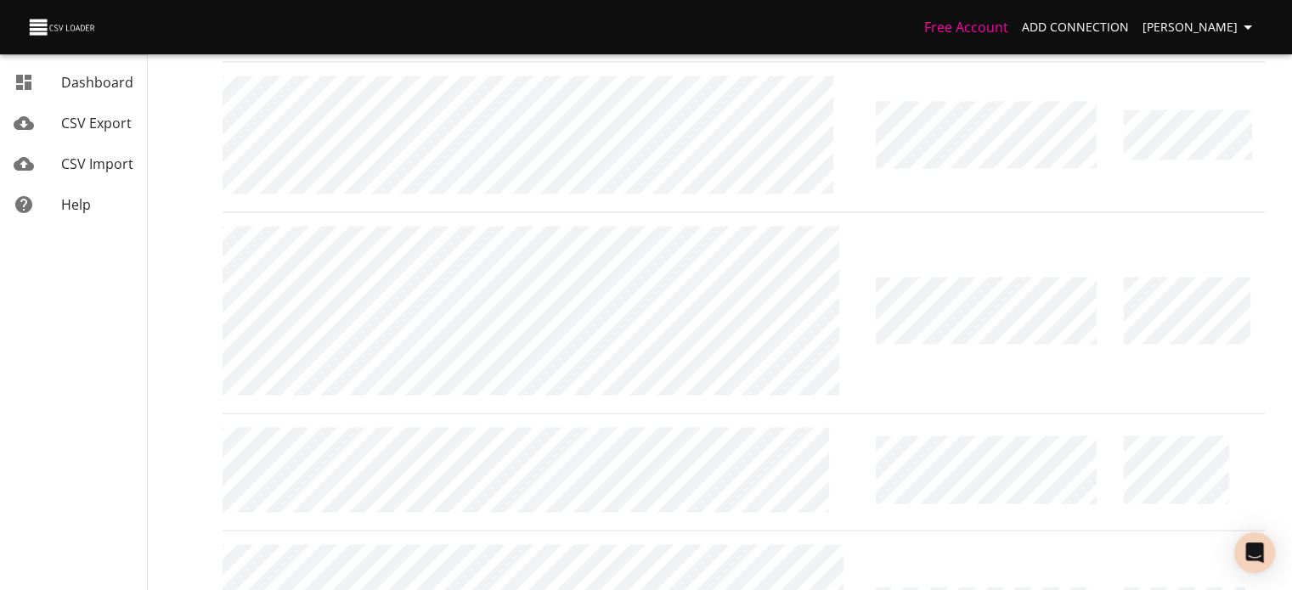
drag, startPoint x: 262, startPoint y: 238, endPoint x: 1264, endPoint y: 628, distance: 1075.1
copy body "URL Title Rows per page: [PHONE_NUMBER] of 772"
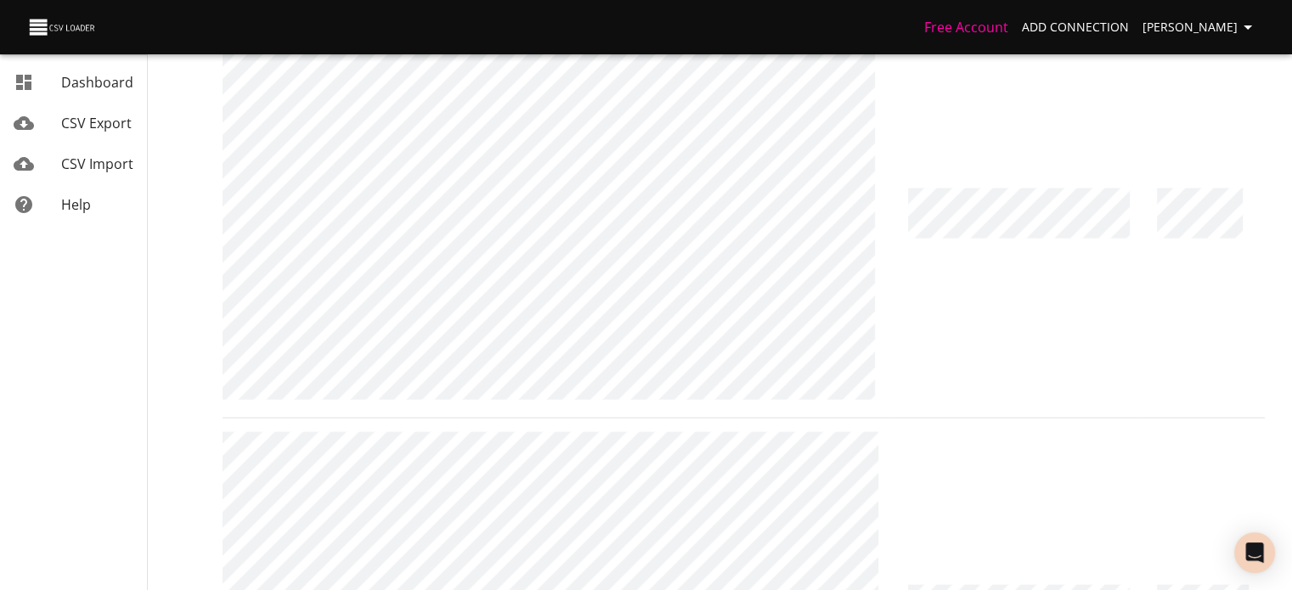
scroll to position [55384, 0]
drag, startPoint x: 894, startPoint y: 240, endPoint x: 1272, endPoint y: 575, distance: 504.7
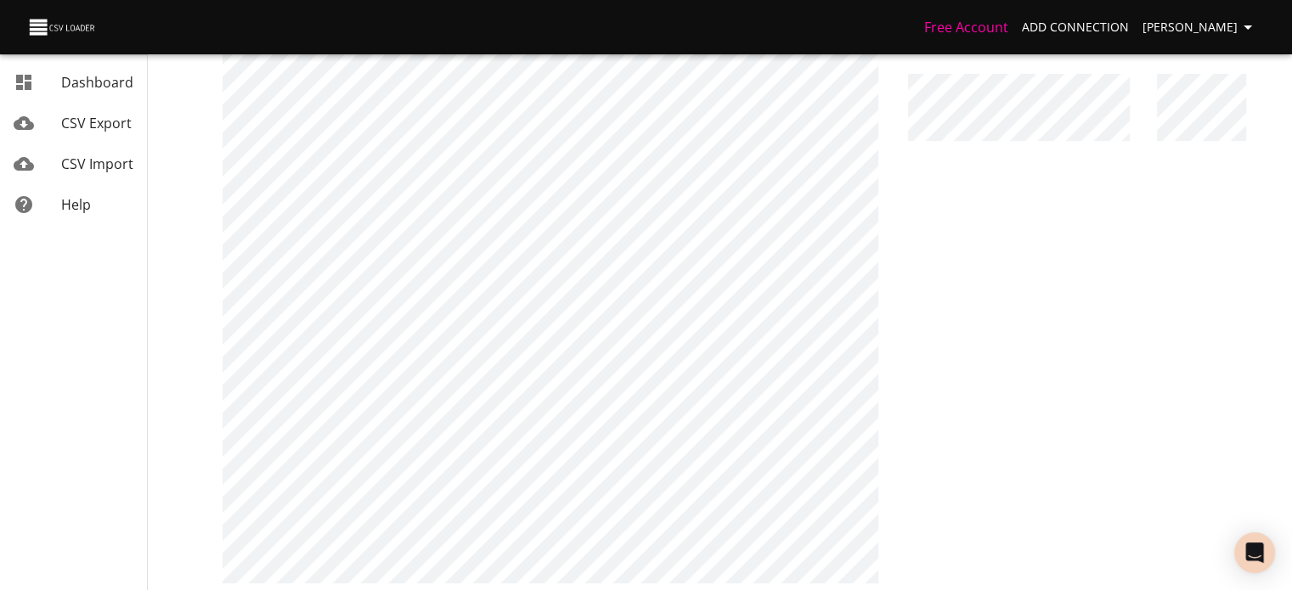
scroll to position [118634, 0]
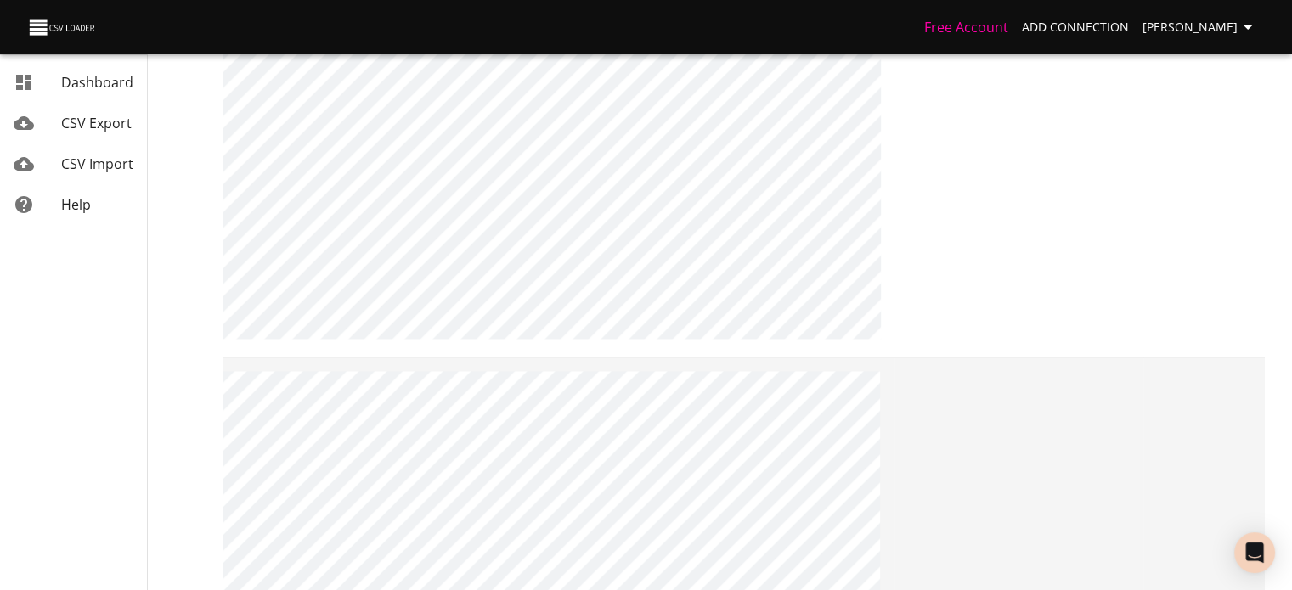
copy thead "Body"
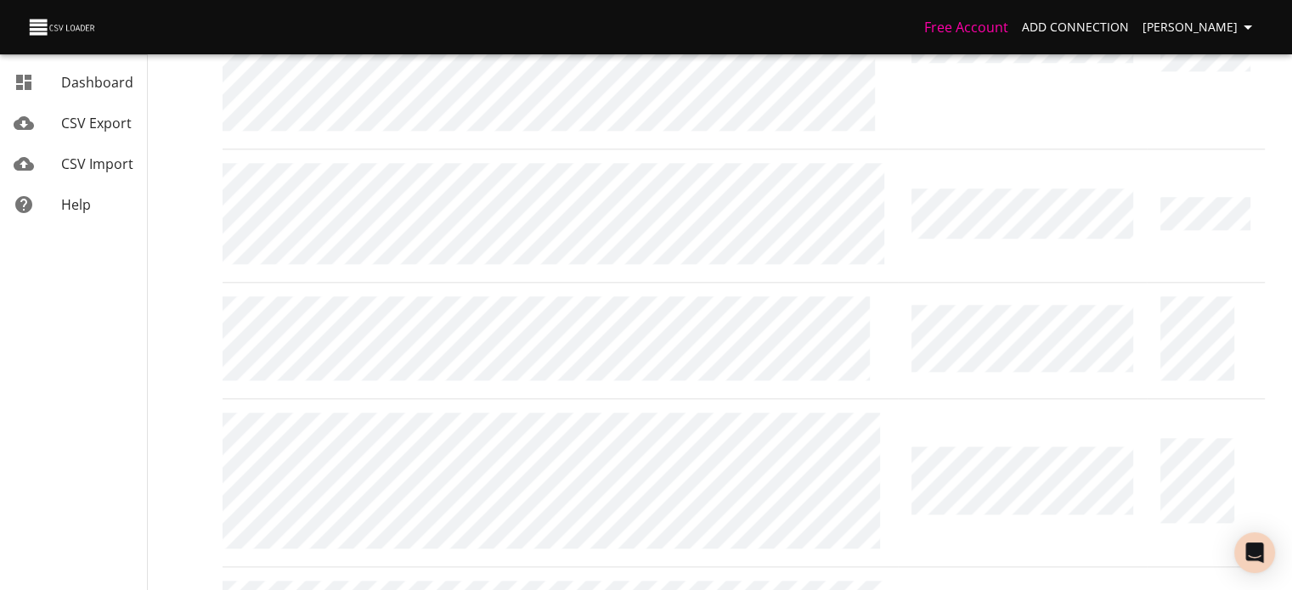
scroll to position [27977, 0]
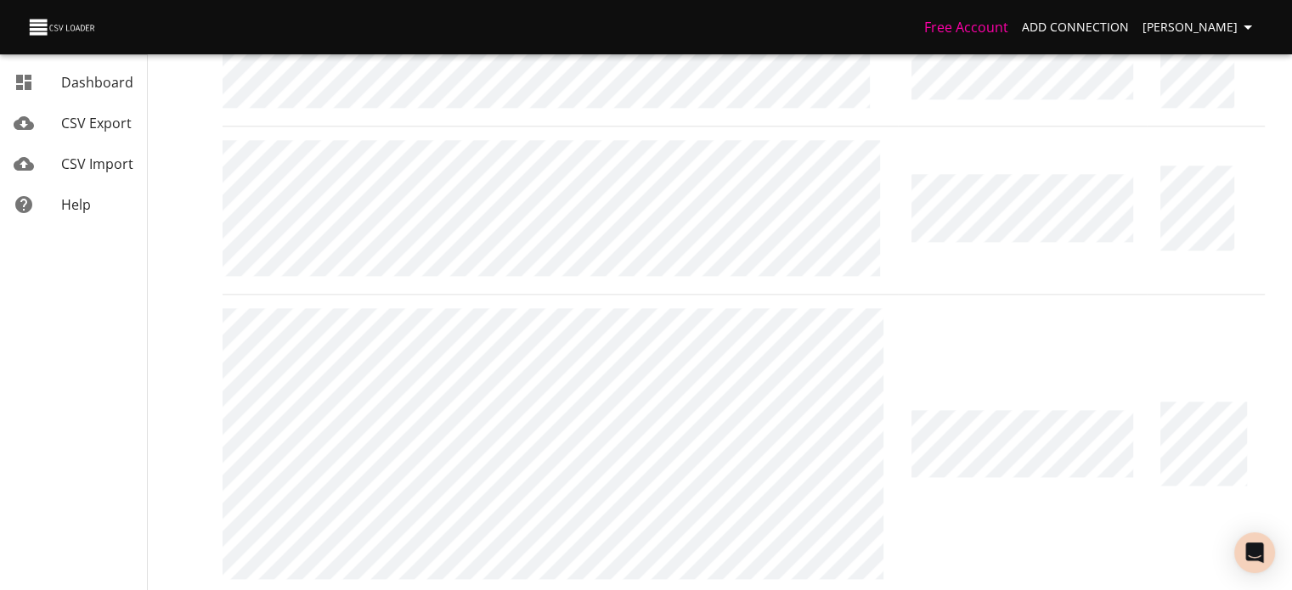
drag, startPoint x: 228, startPoint y: 222, endPoint x: 1294, endPoint y: 628, distance: 1141.1
copy body "URL Title Rows per page: [PHONE_NUMBER] of 772"
